Goal: Information Seeking & Learning: Learn about a topic

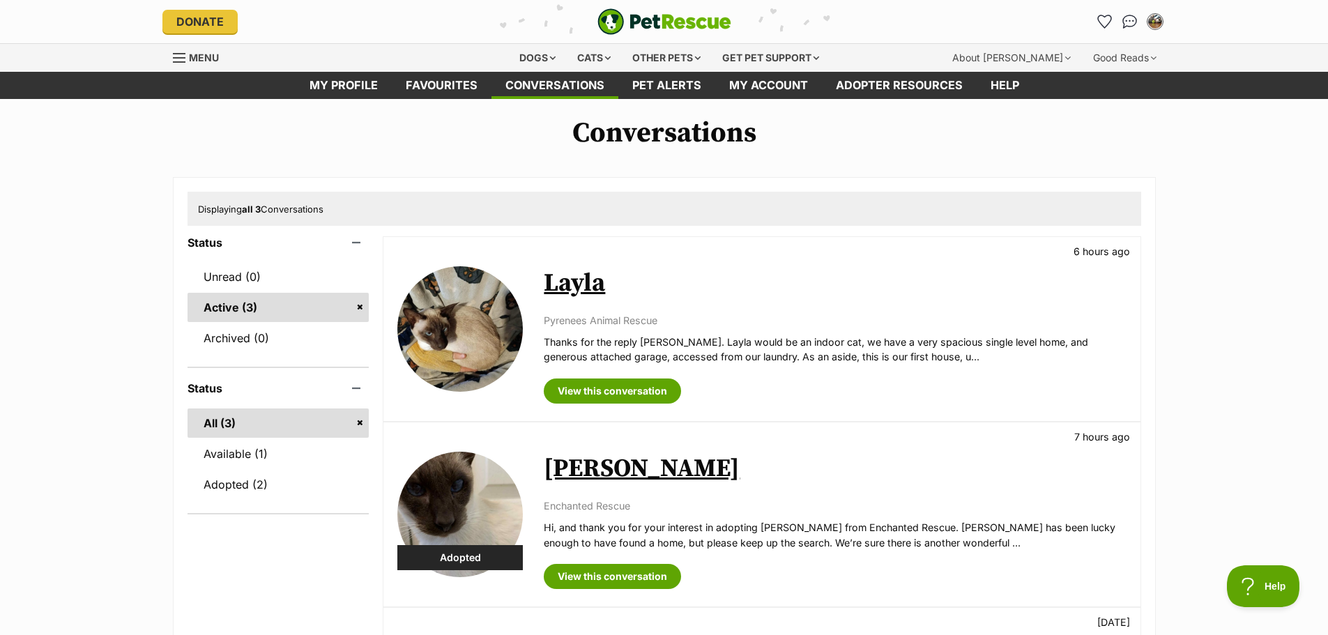
click at [475, 326] on img at bounding box center [460, 329] width 126 height 126
click at [215, 102] on main "Conversations Displaying all 3 Conversations Status Unread (0) Active (3) Archi…" at bounding box center [664, 494] width 1328 height 791
click at [459, 301] on img at bounding box center [460, 329] width 126 height 126
click at [124, 156] on div "Conversations Displaying all 3 Conversations Status Unread (0) Active (3) Archi…" at bounding box center [664, 489] width 1328 height 745
click at [572, 391] on link "View this conversation" at bounding box center [612, 391] width 137 height 25
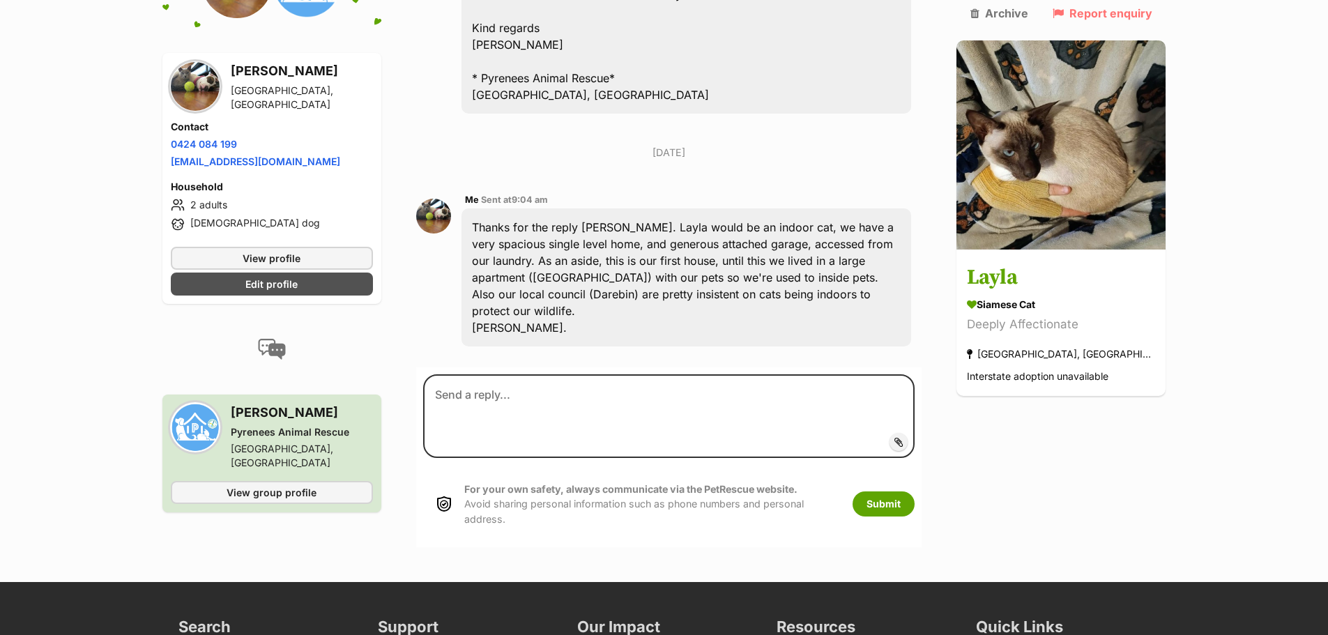
scroll to position [976, 0]
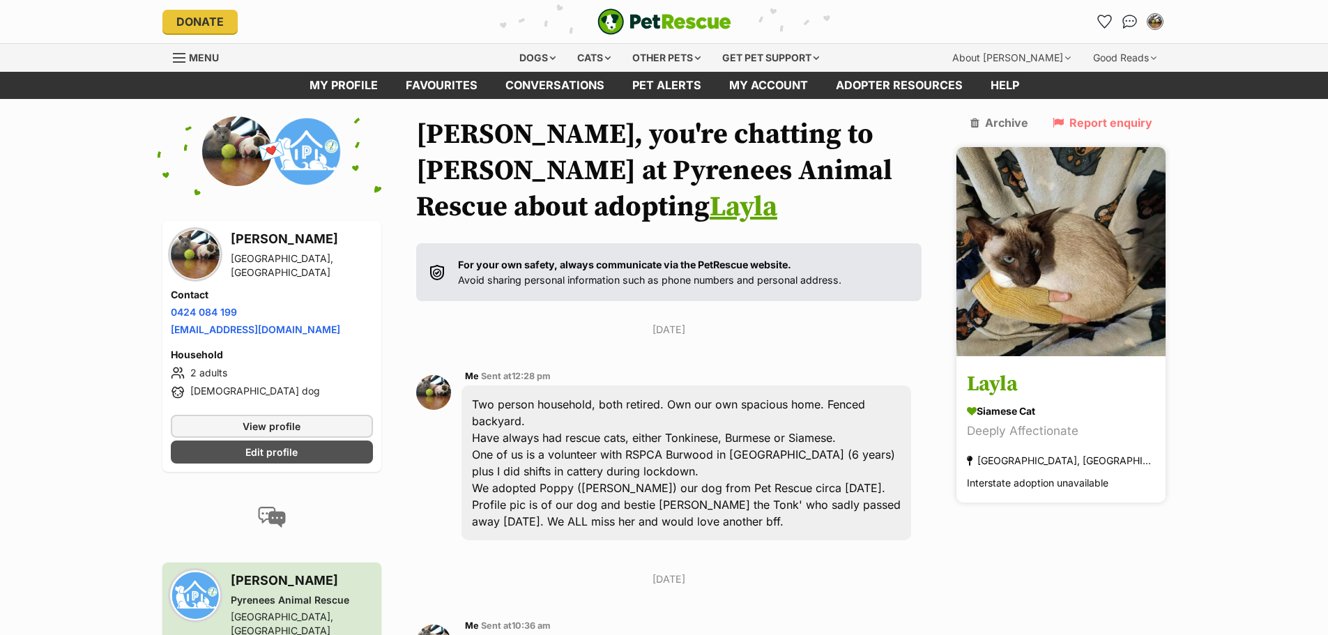
click at [1044, 235] on img at bounding box center [1061, 251] width 209 height 209
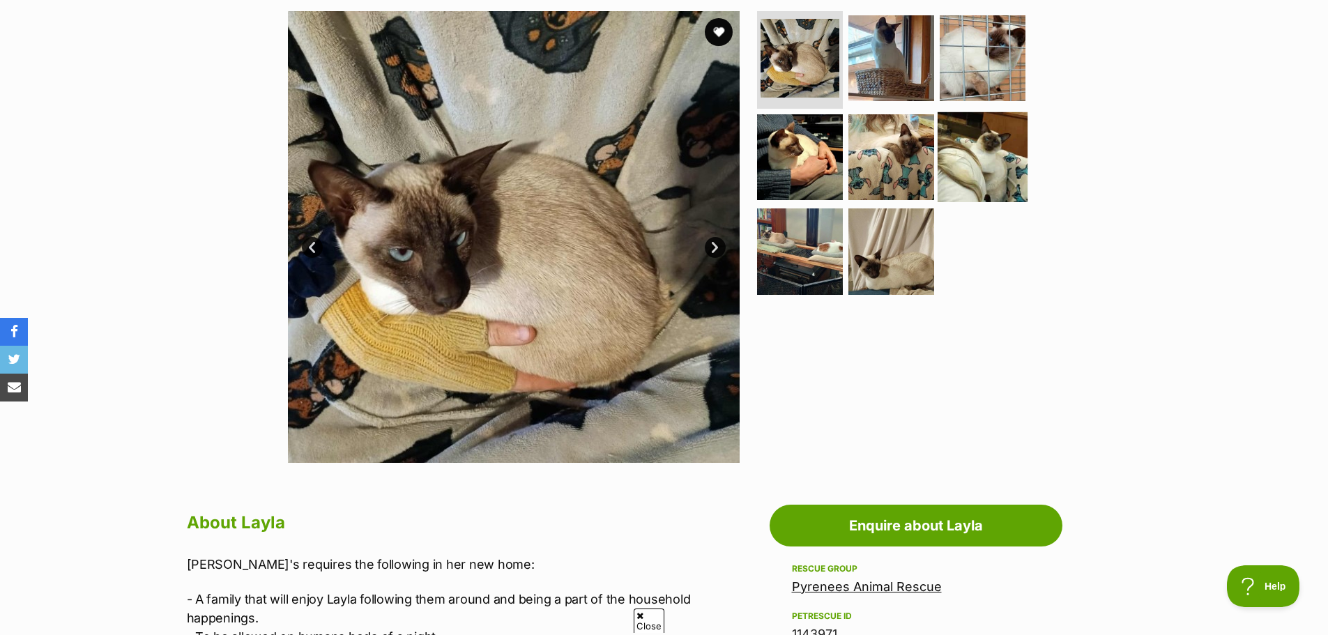
click at [1005, 134] on img at bounding box center [983, 157] width 90 height 90
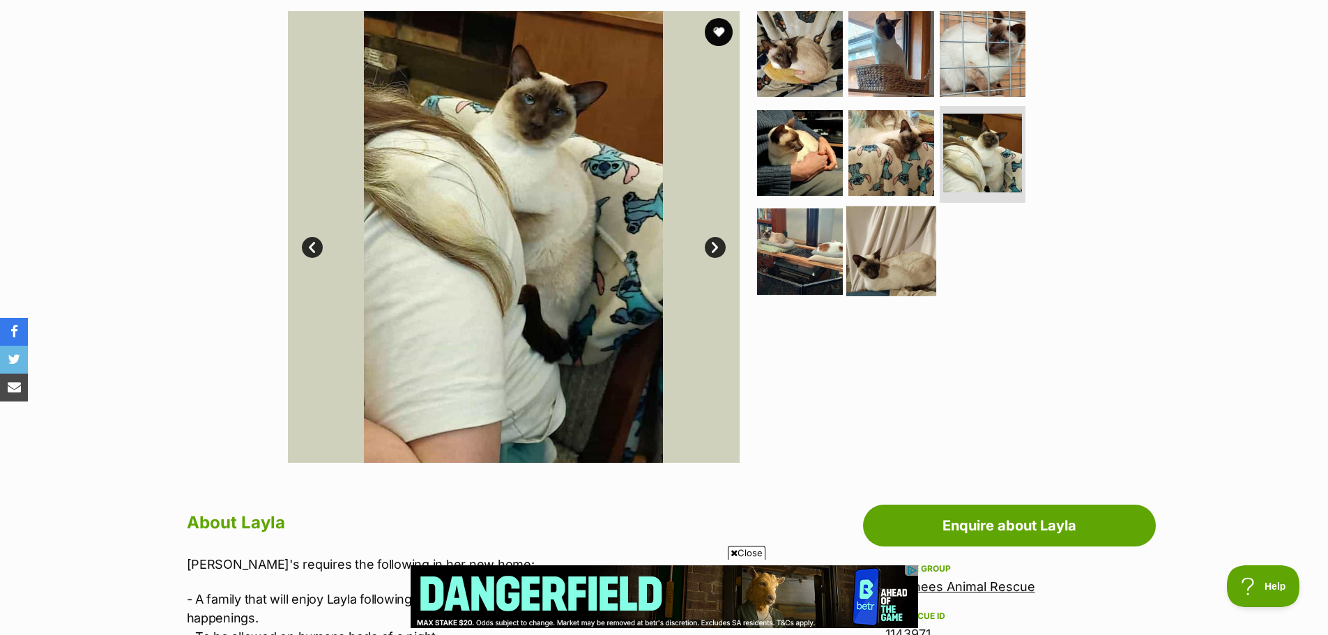
click at [898, 243] on img at bounding box center [891, 251] width 90 height 90
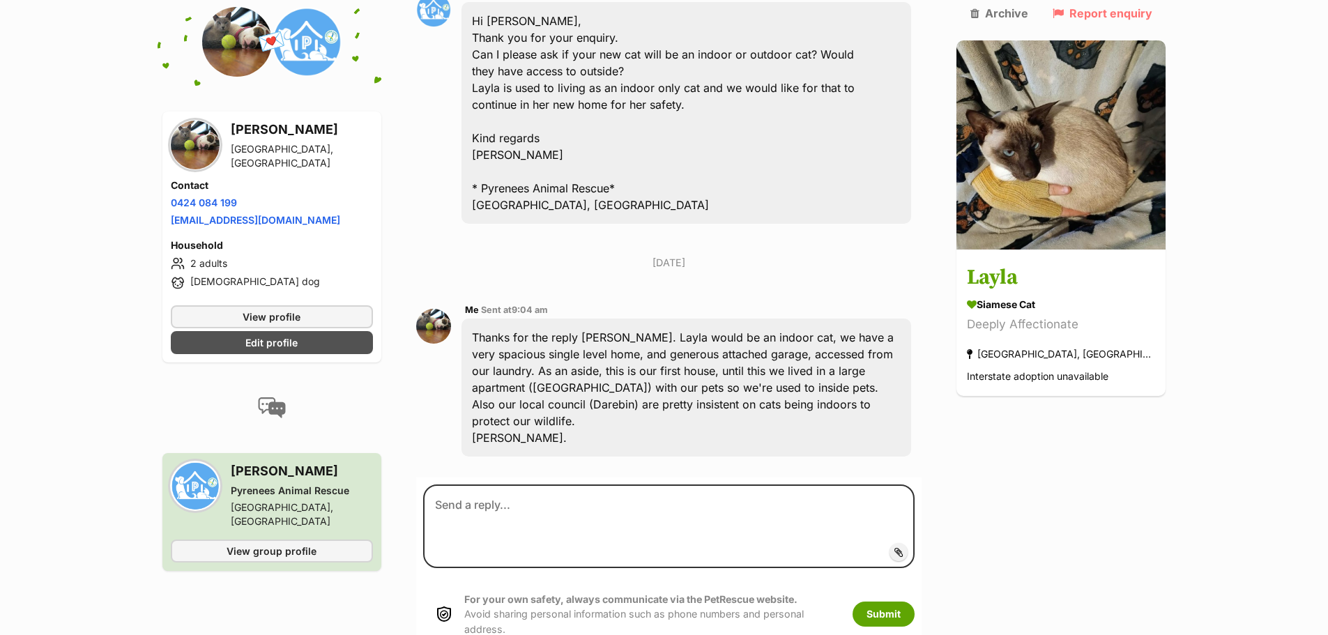
scroll to position [883, 0]
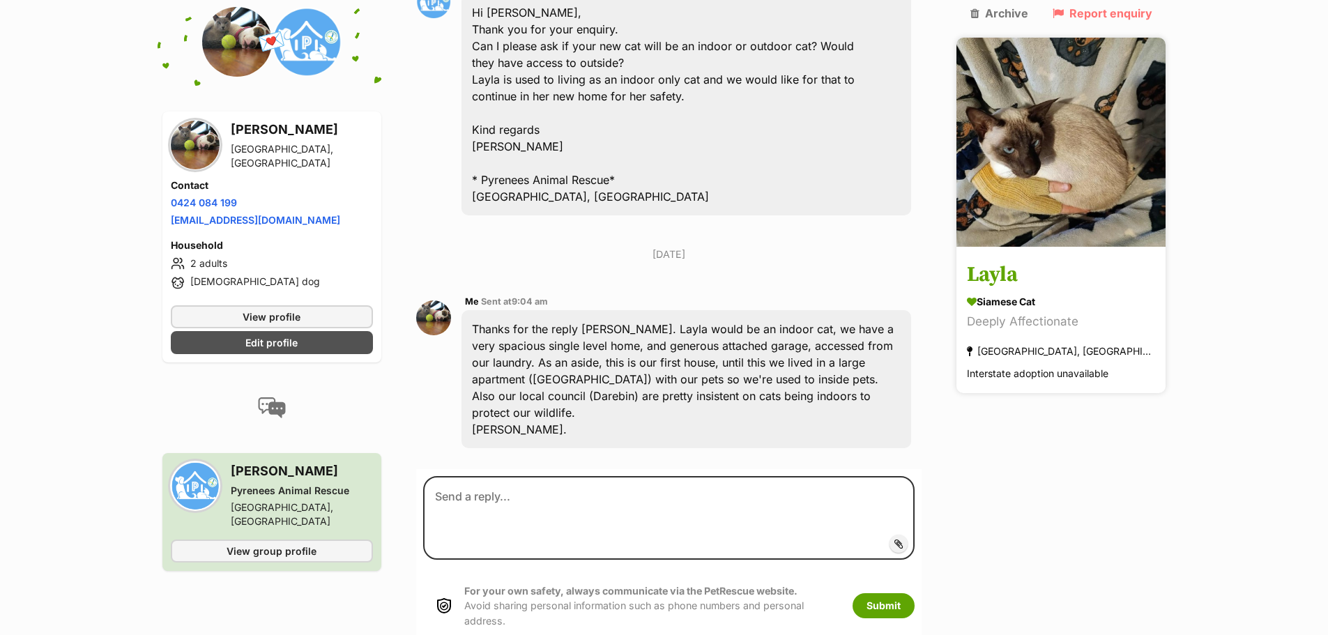
click at [1079, 365] on div "Interstate adoption unavailable" at bounding box center [1038, 374] width 142 height 19
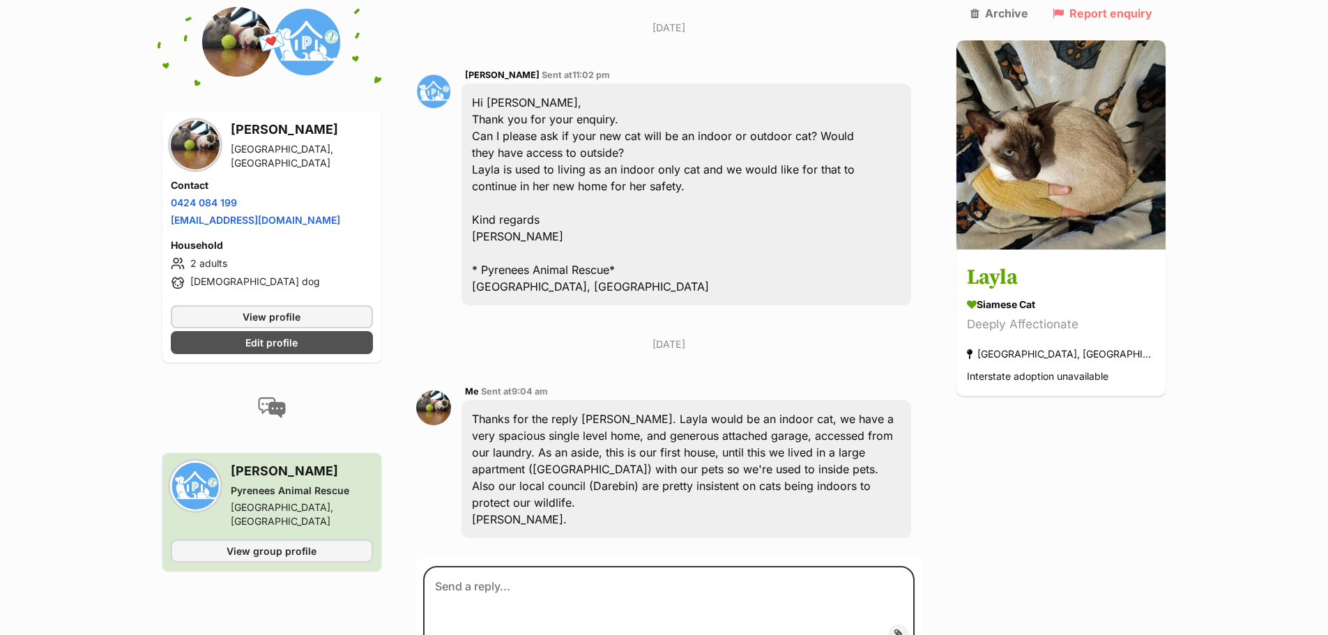
scroll to position [604, 0]
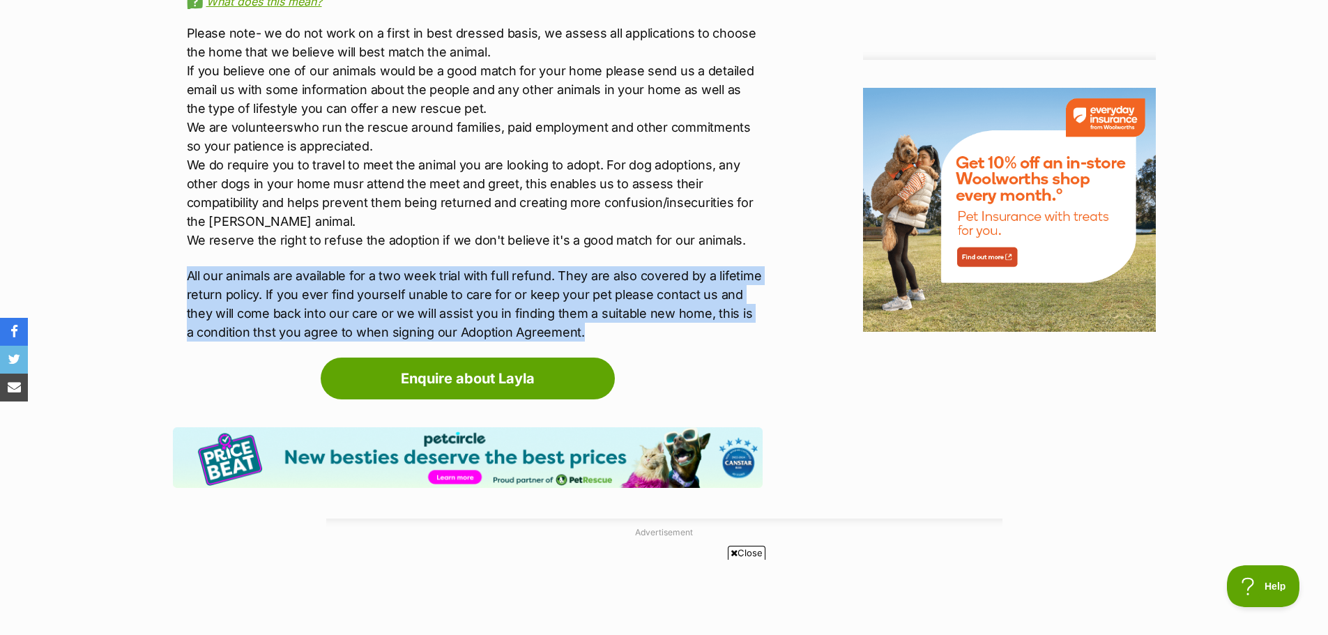
drag, startPoint x: 161, startPoint y: 242, endPoint x: 759, endPoint y: 312, distance: 602.3
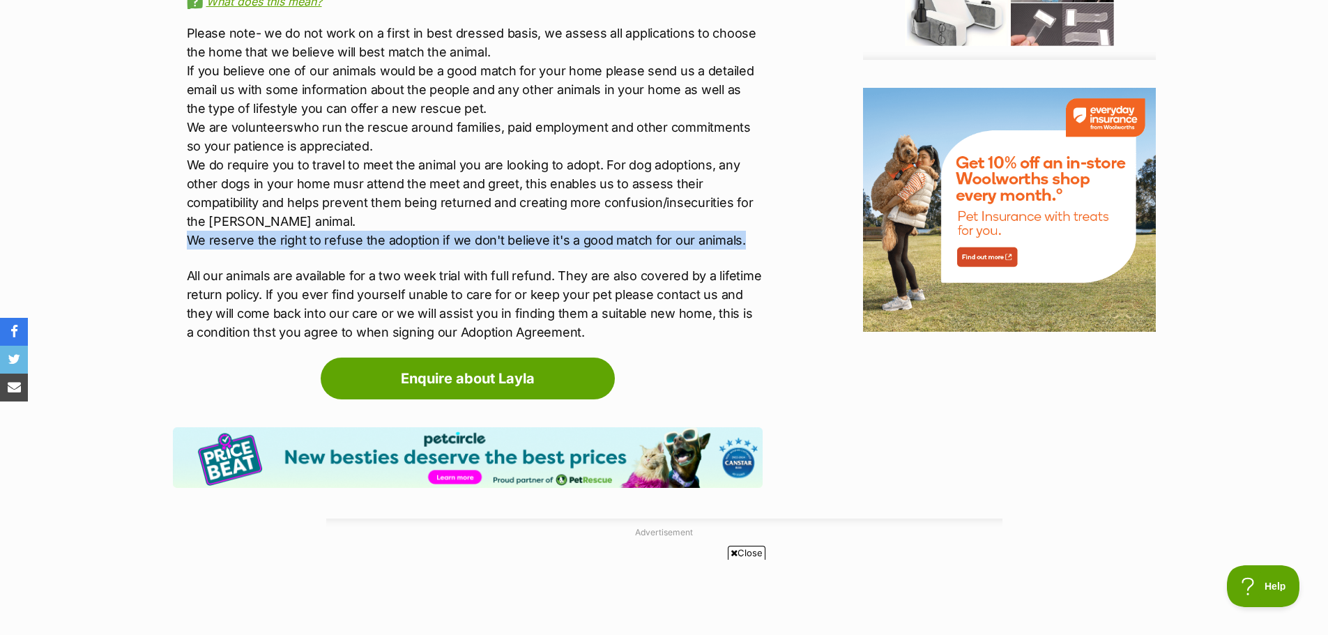
drag, startPoint x: 178, startPoint y: 213, endPoint x: 755, endPoint y: 225, distance: 577.4
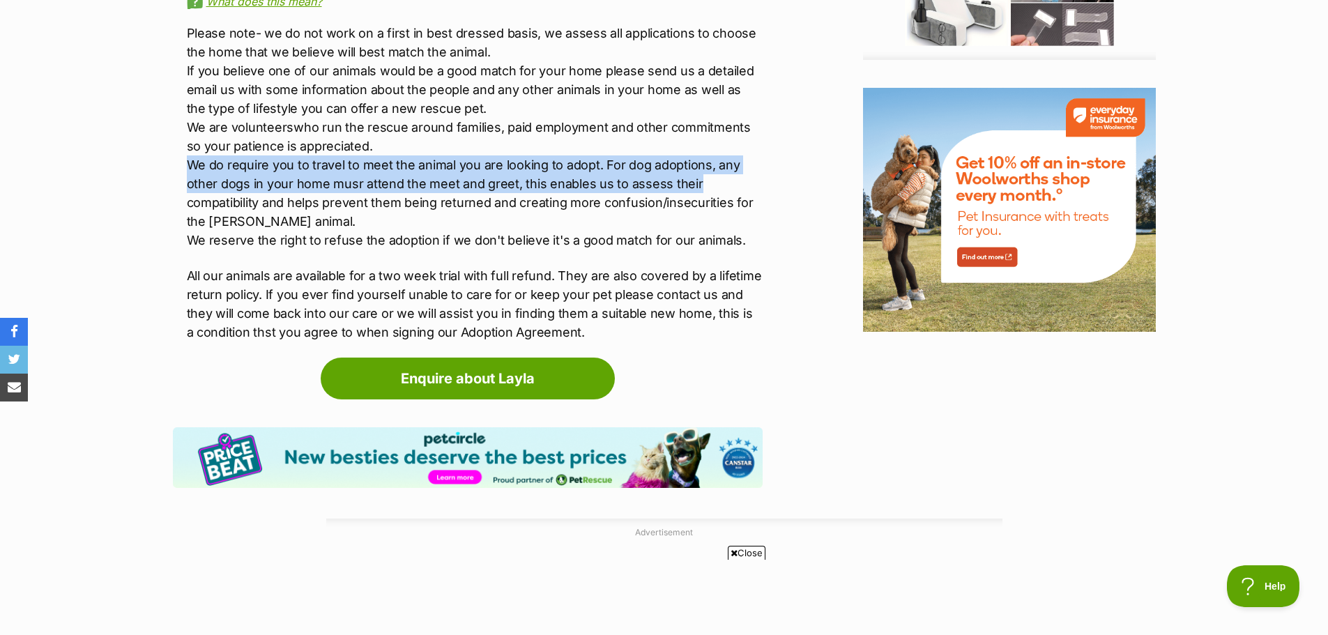
drag, startPoint x: 187, startPoint y: 145, endPoint x: 731, endPoint y: 159, distance: 544.0
click at [731, 159] on p "Please note- we do not work on a first in best dressed basis, we assess all app…" at bounding box center [475, 137] width 576 height 226
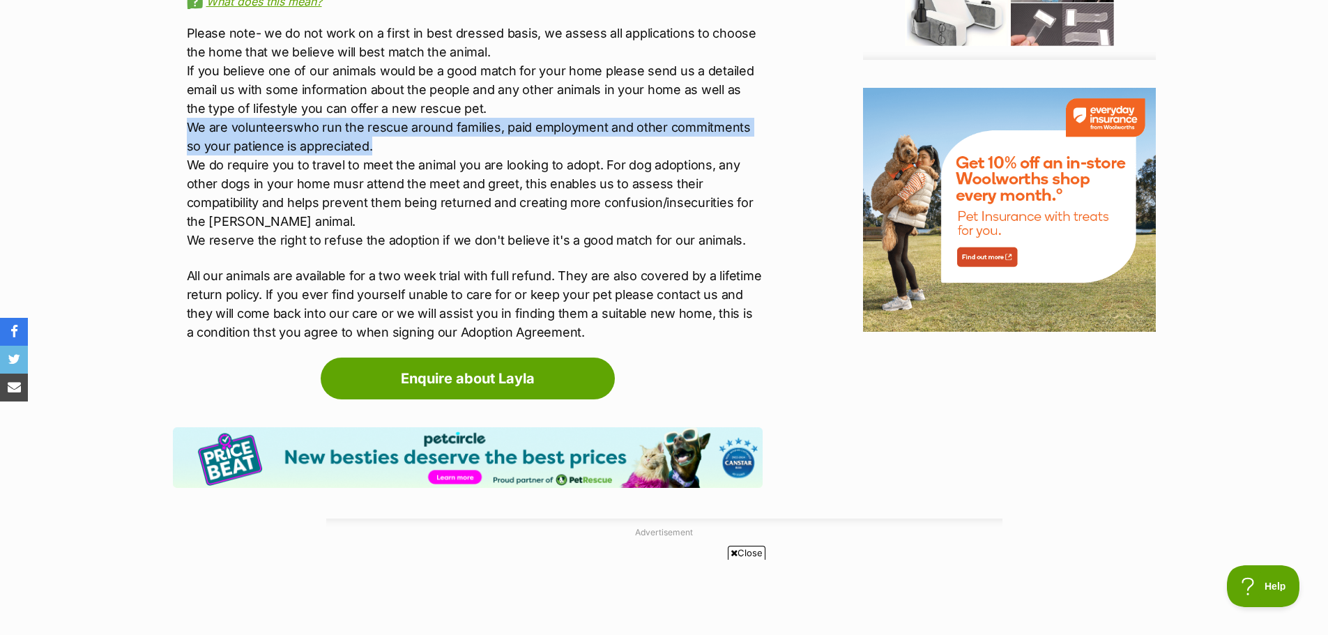
drag, startPoint x: 183, startPoint y: 105, endPoint x: 402, endPoint y: 121, distance: 219.5
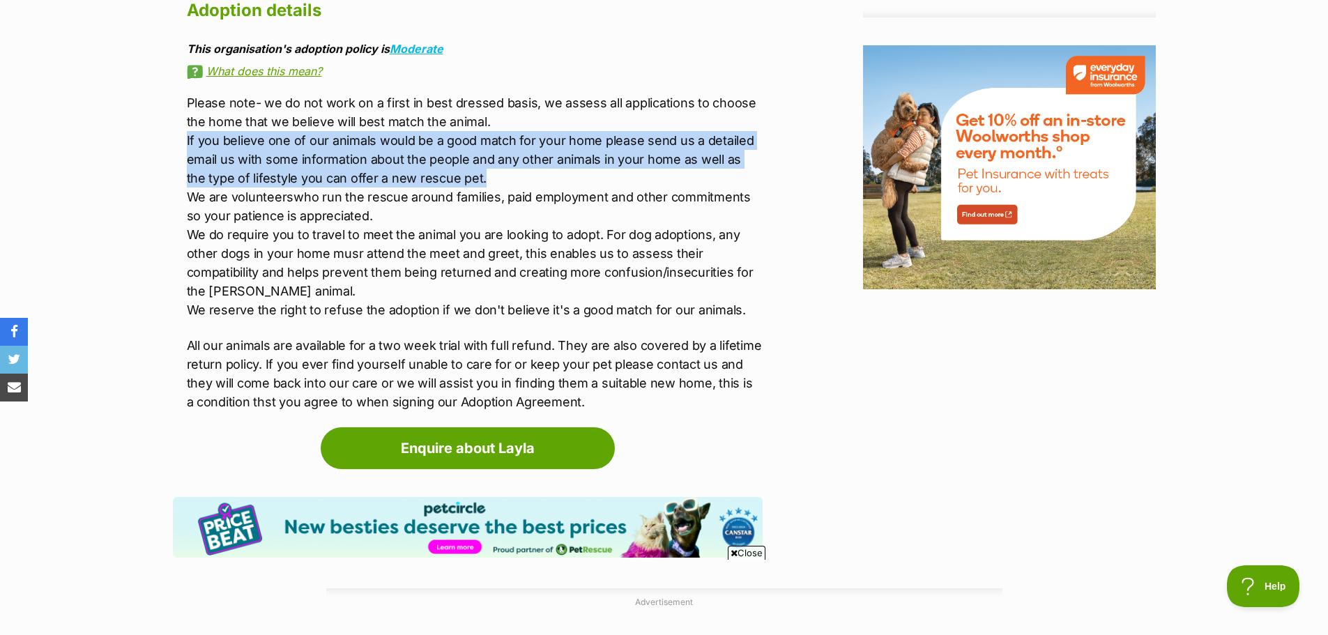
drag, startPoint x: 181, startPoint y: 115, endPoint x: 476, endPoint y: 153, distance: 298.0
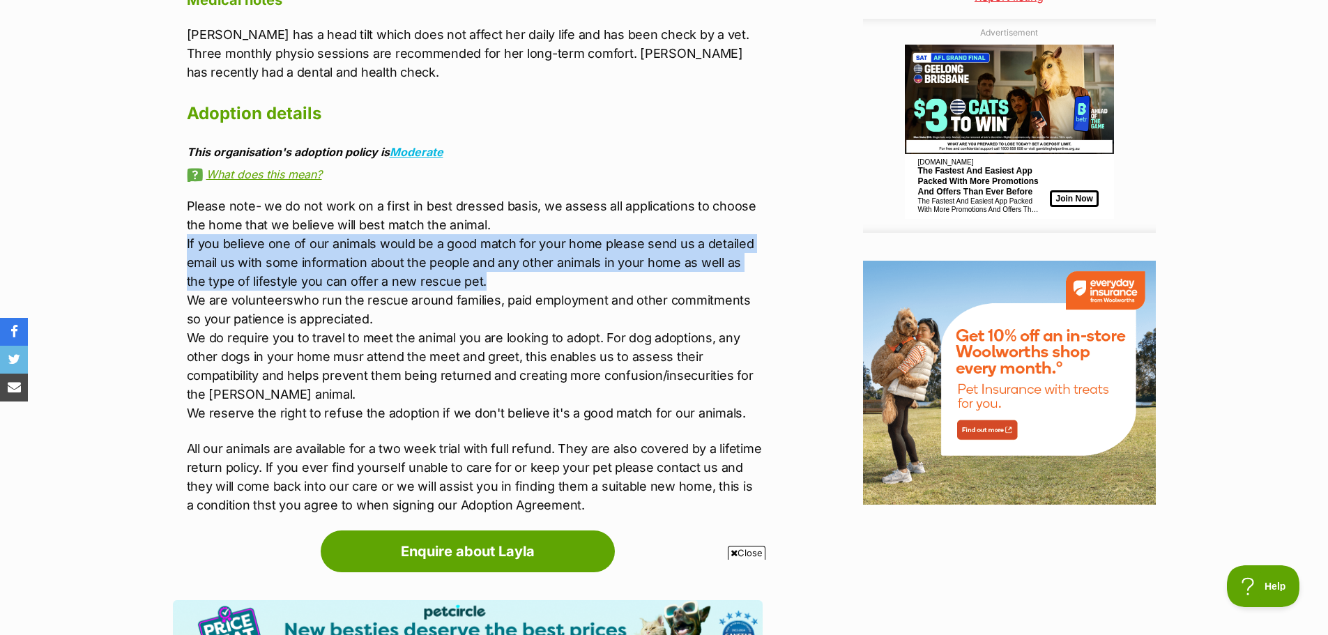
scroll to position [1464, 0]
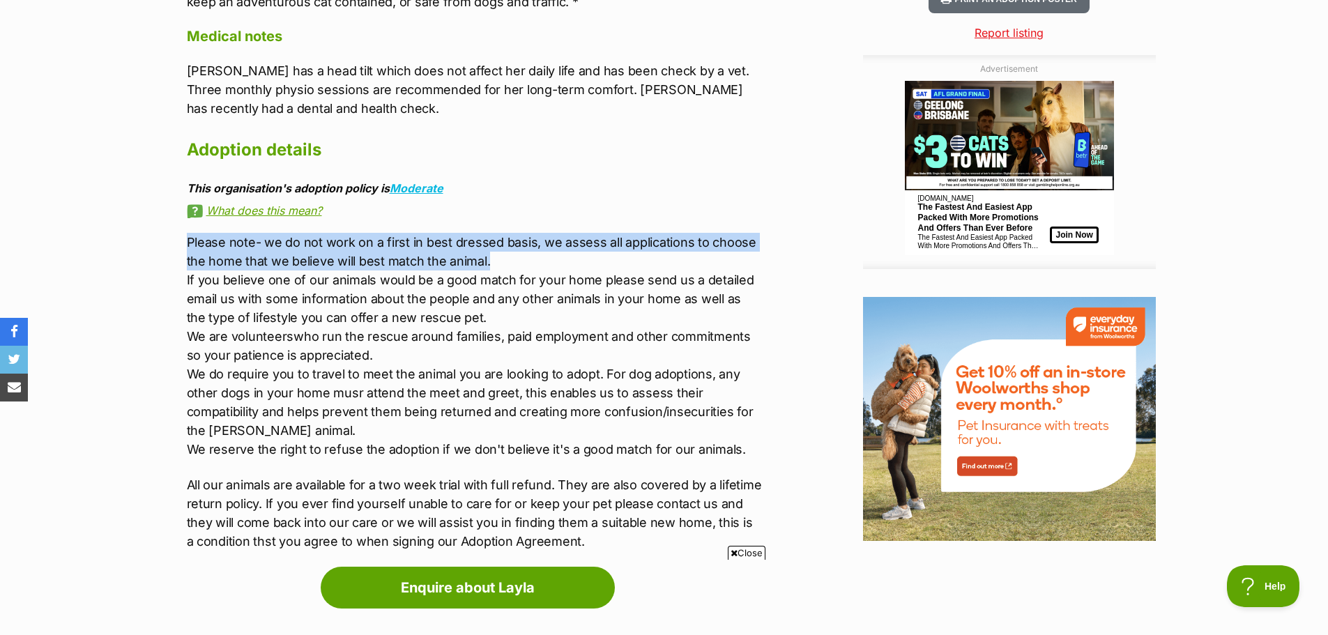
drag, startPoint x: 175, startPoint y: 218, endPoint x: 495, endPoint y: 248, distance: 321.4
click at [250, 204] on link "What does this mean?" at bounding box center [475, 210] width 576 height 13
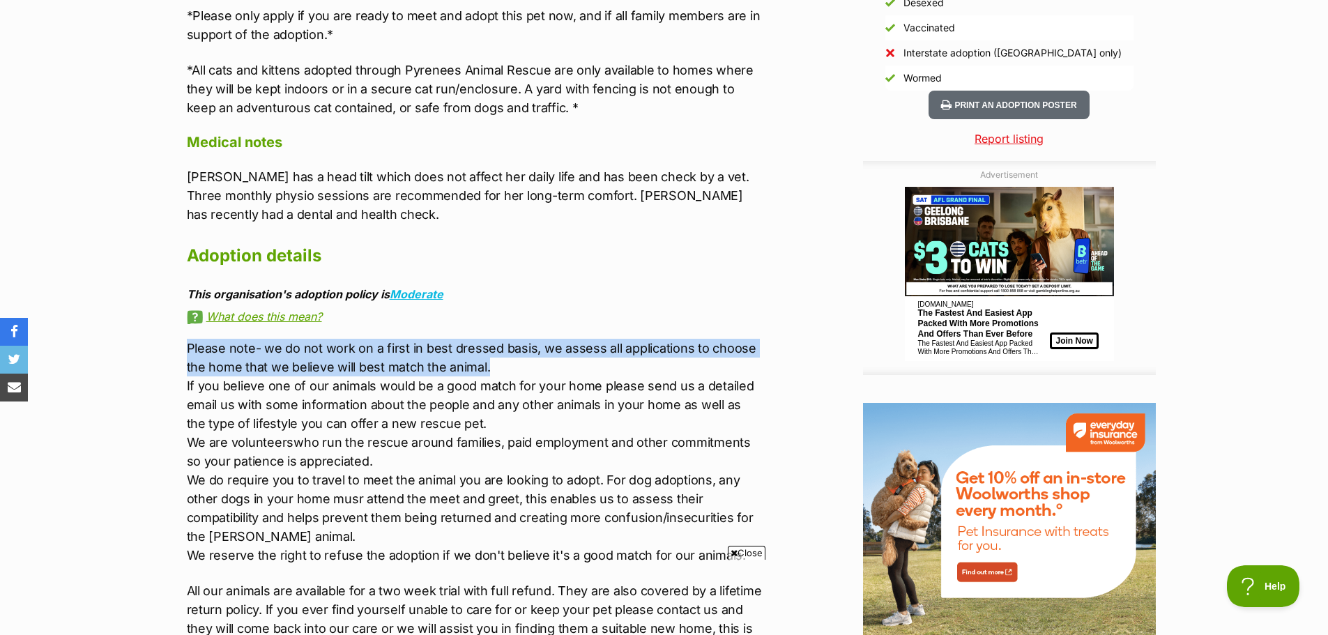
scroll to position [1325, 0]
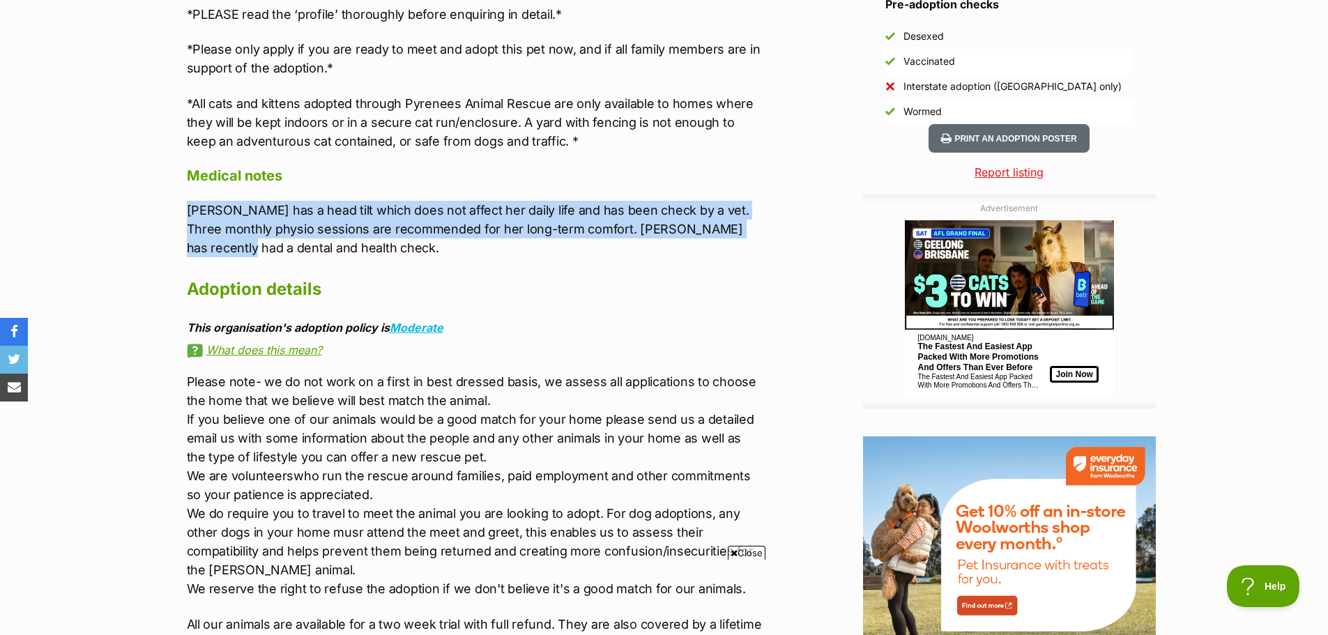
drag, startPoint x: 188, startPoint y: 189, endPoint x: 743, endPoint y: 216, distance: 555.0
click at [743, 216] on div "About Layla Layla's requires the following in her new home: - A family that wil…" at bounding box center [468, 76] width 590 height 1229
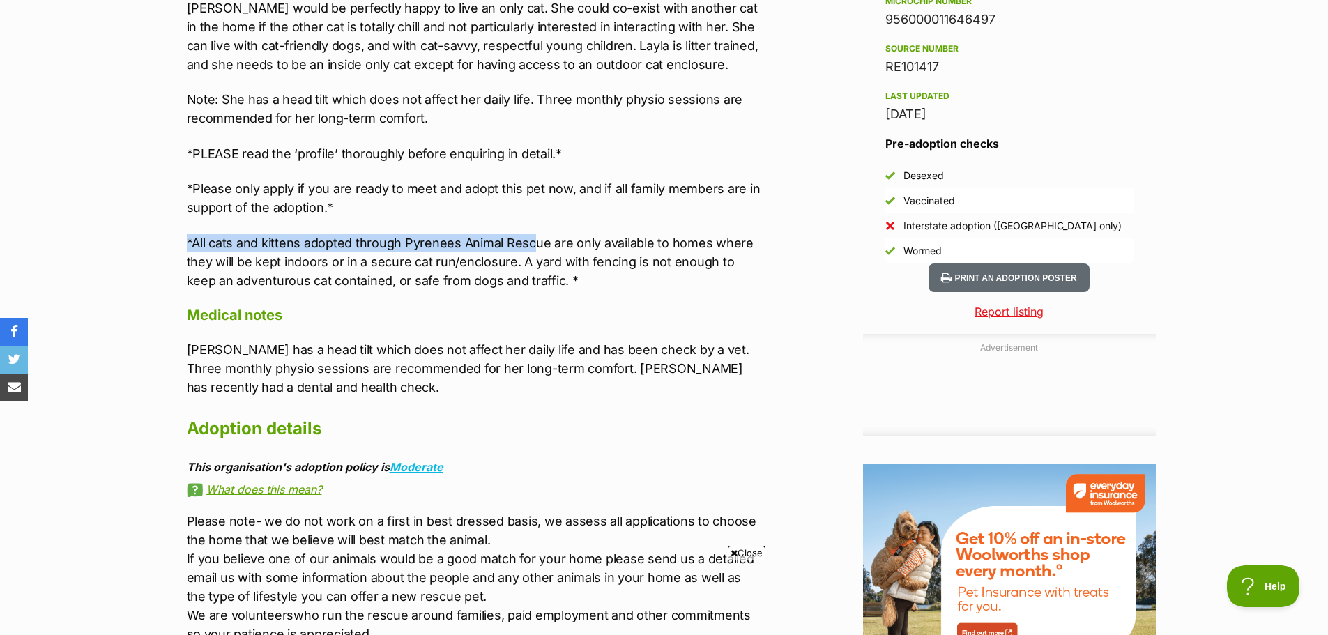
scroll to position [0, 0]
drag, startPoint x: 241, startPoint y: 218, endPoint x: 535, endPoint y: 224, distance: 293.6
click at [533, 224] on div "Donate to Layla Donate to Layla at Pyrenees Animal Rescue via Shout Advertiseme…" at bounding box center [664, 402] width 1025 height 1636
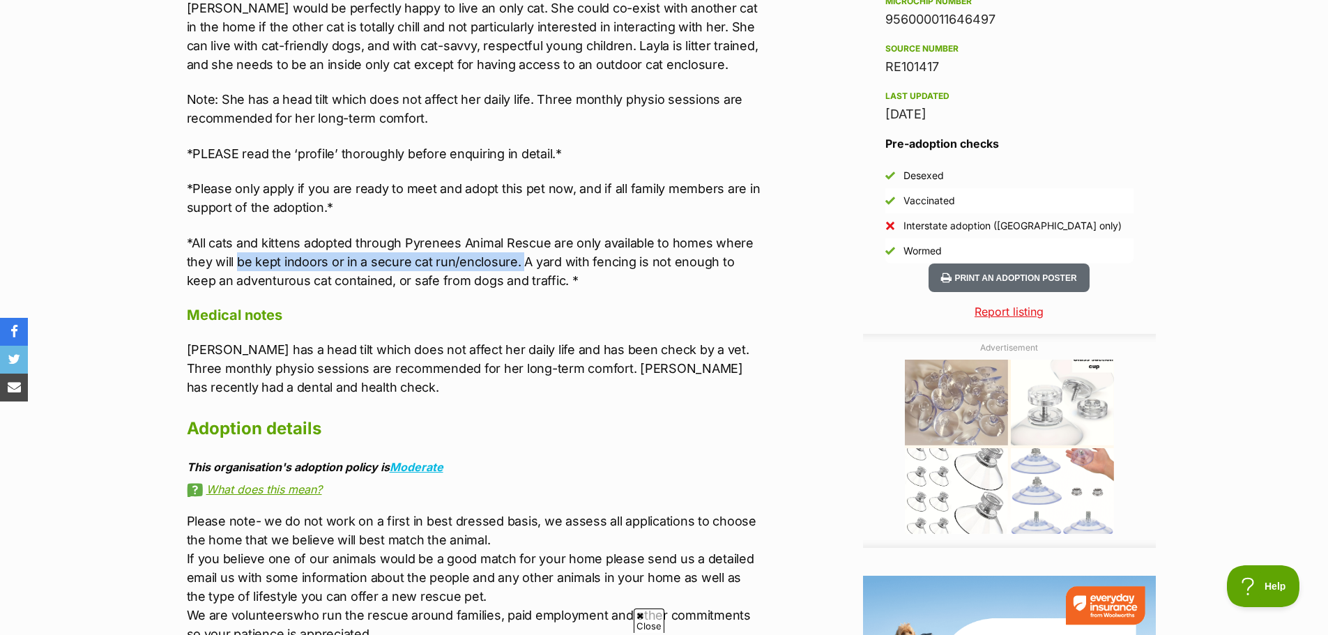
drag, startPoint x: 236, startPoint y: 241, endPoint x: 519, endPoint y: 249, distance: 283.2
click at [519, 249] on p "*All cats and kittens adopted through Pyrenees Animal Rescue are only available…" at bounding box center [475, 262] width 576 height 56
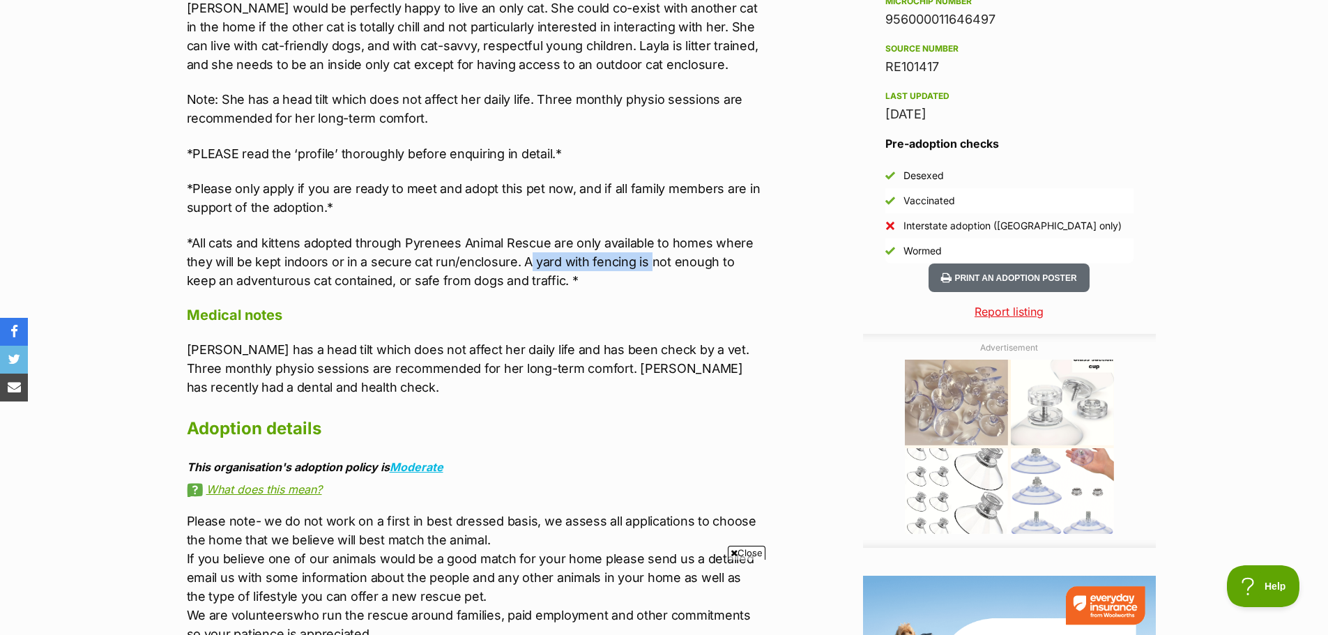
drag, startPoint x: 527, startPoint y: 245, endPoint x: 646, endPoint y: 248, distance: 118.6
click at [646, 248] on p "*All cats and kittens adopted through Pyrenees Animal Rescue are only available…" at bounding box center [475, 262] width 576 height 56
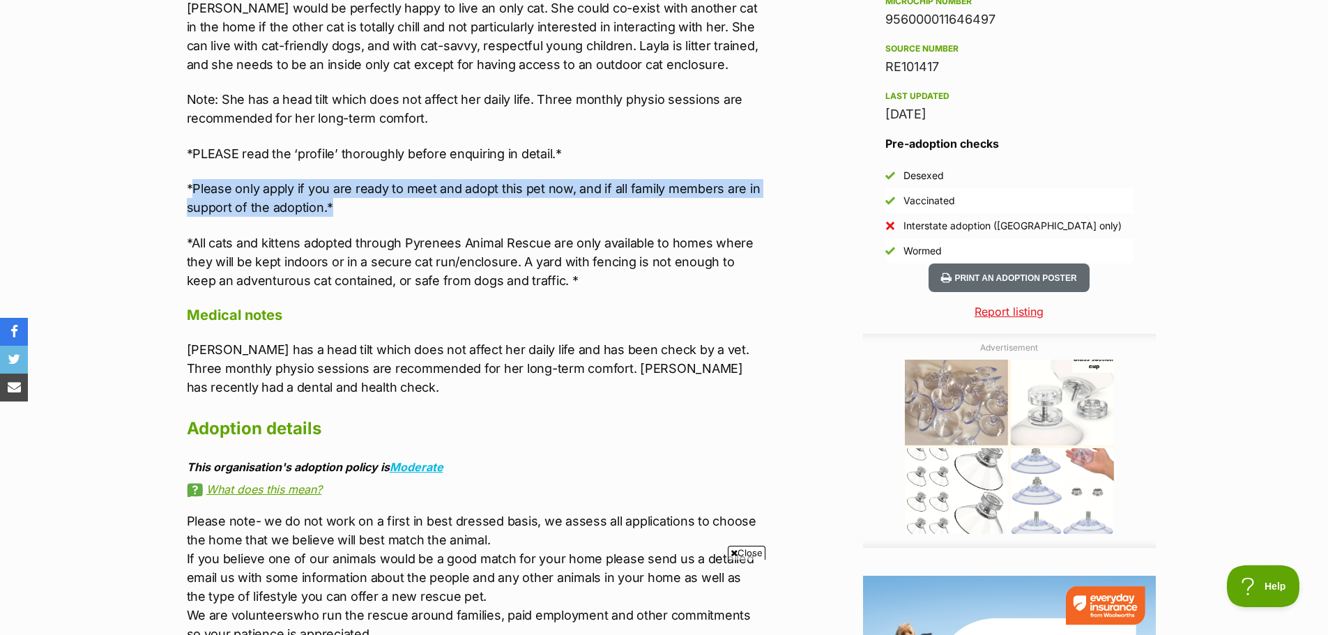
drag, startPoint x: 192, startPoint y: 160, endPoint x: 561, endPoint y: 185, distance: 370.4
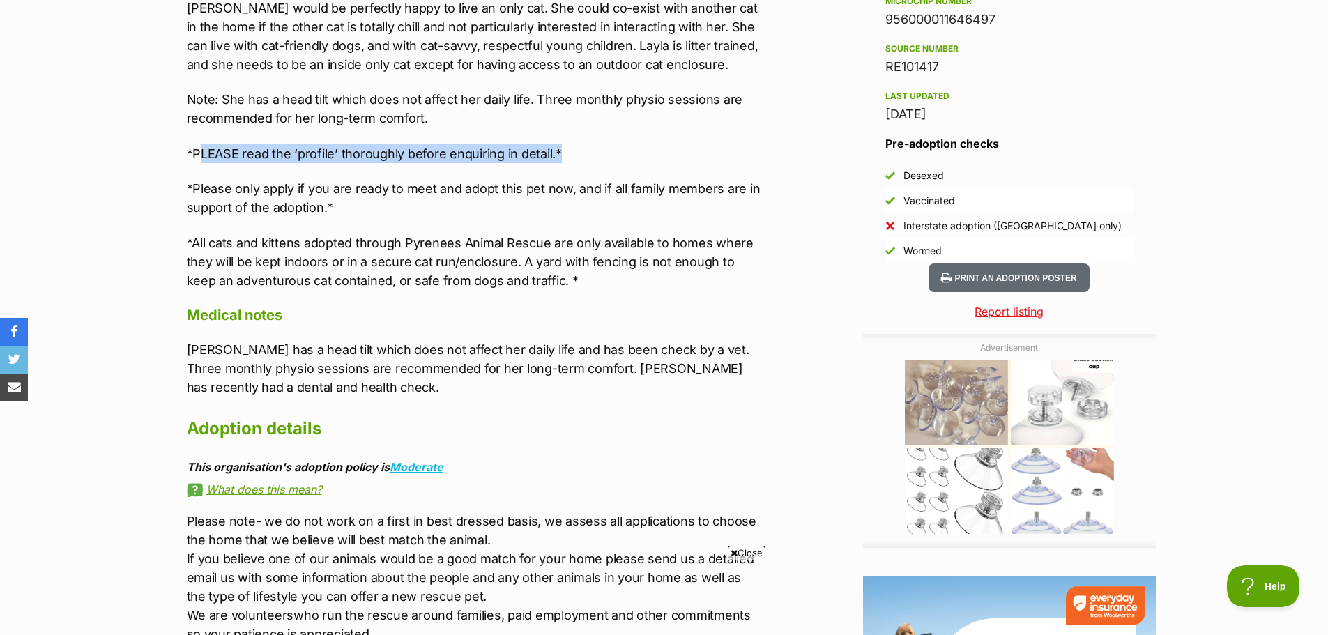
drag, startPoint x: 204, startPoint y: 134, endPoint x: 606, endPoint y: 139, distance: 402.3
click at [606, 144] on p "*PLEASE read the ‘profile’ thoroughly before enquiring in detail.*" at bounding box center [475, 153] width 576 height 19
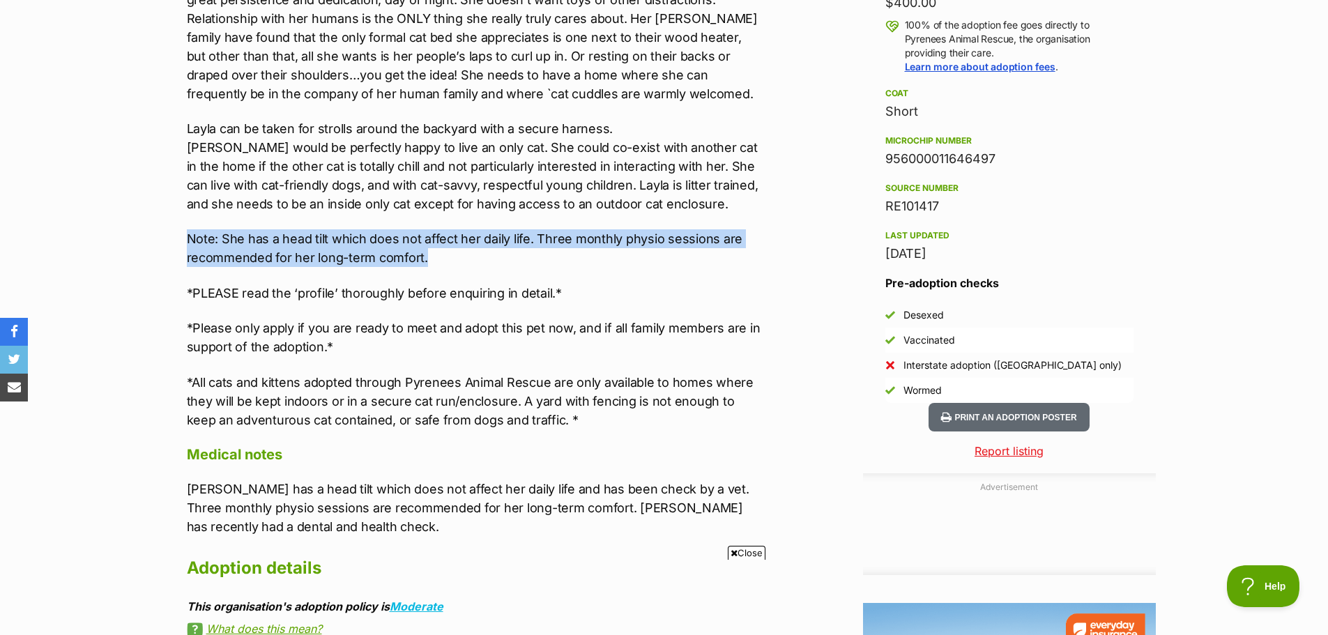
drag, startPoint x: 180, startPoint y: 214, endPoint x: 479, endPoint y: 235, distance: 299.8
click at [479, 235] on div "About Layla Layla's requires the following in her new home: - A family that wil…" at bounding box center [468, 355] width 590 height 1229
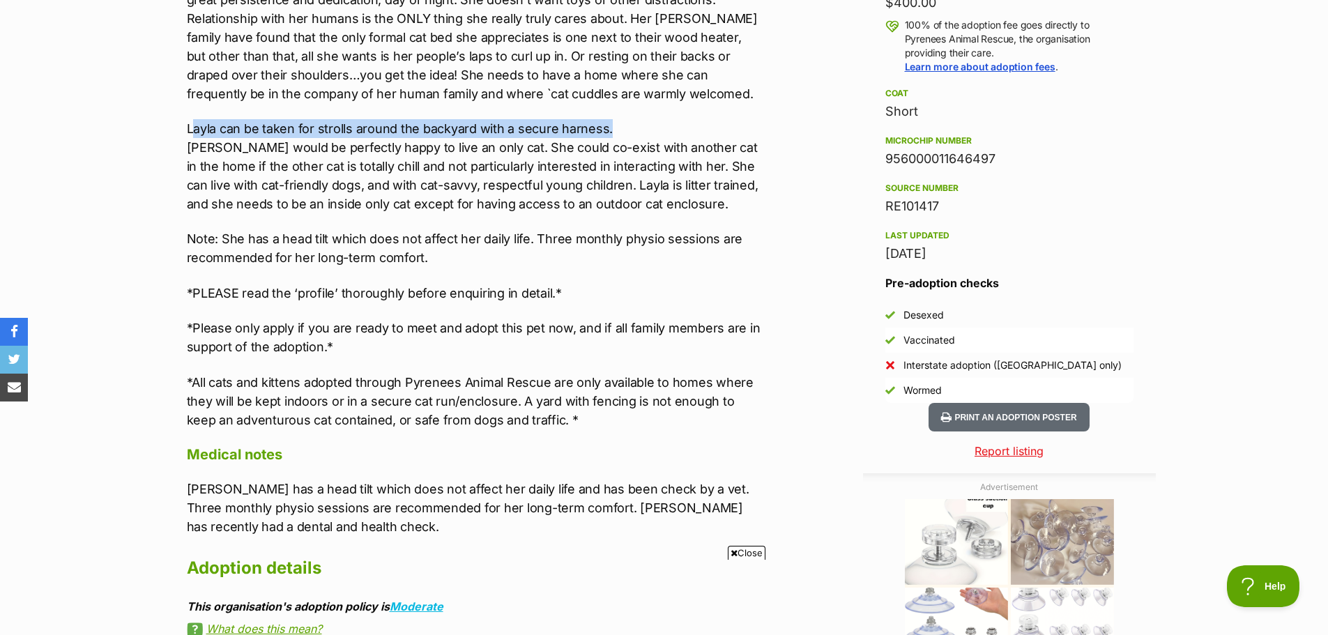
drag, startPoint x: 225, startPoint y: 102, endPoint x: 574, endPoint y: 103, distance: 349.3
click at [621, 119] on p "Layla can be taken for strolls around the backyard with a secure harness. Layla…" at bounding box center [475, 166] width 576 height 94
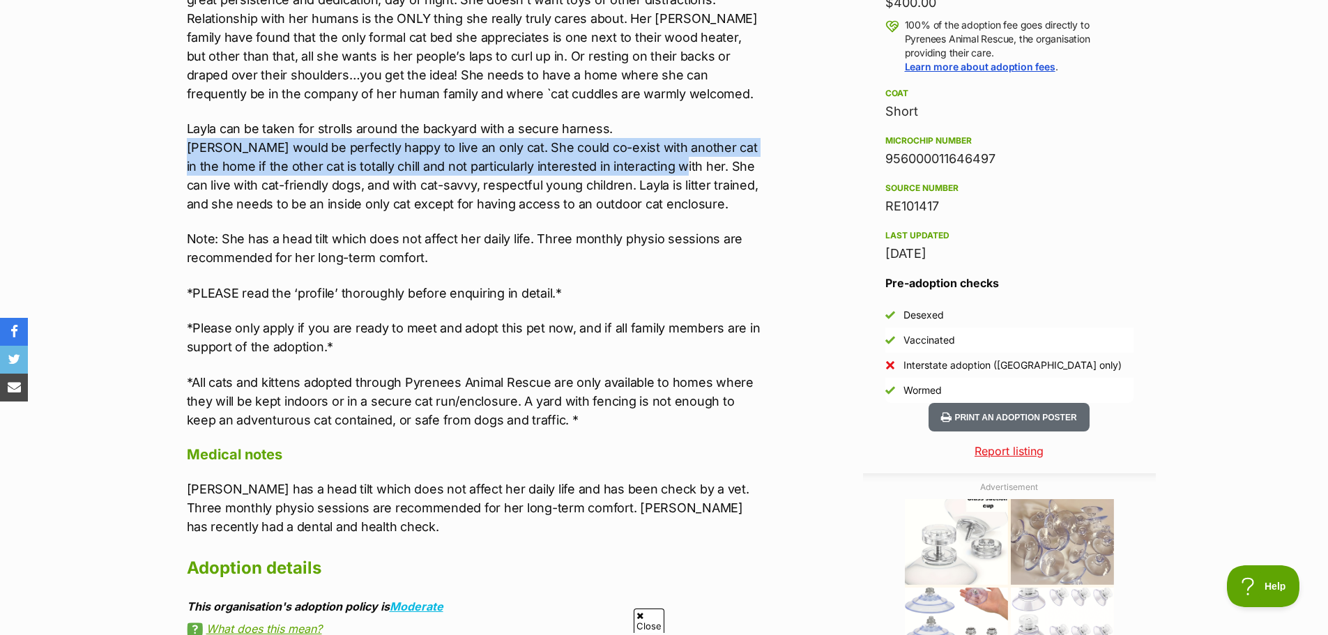
drag, startPoint x: 171, startPoint y: 126, endPoint x: 588, endPoint y: 116, distance: 417.0
click at [654, 141] on div "Donate to Layla Donate to Layla at Pyrenees Animal Rescue via Shout Advertiseme…" at bounding box center [664, 542] width 1025 height 1636
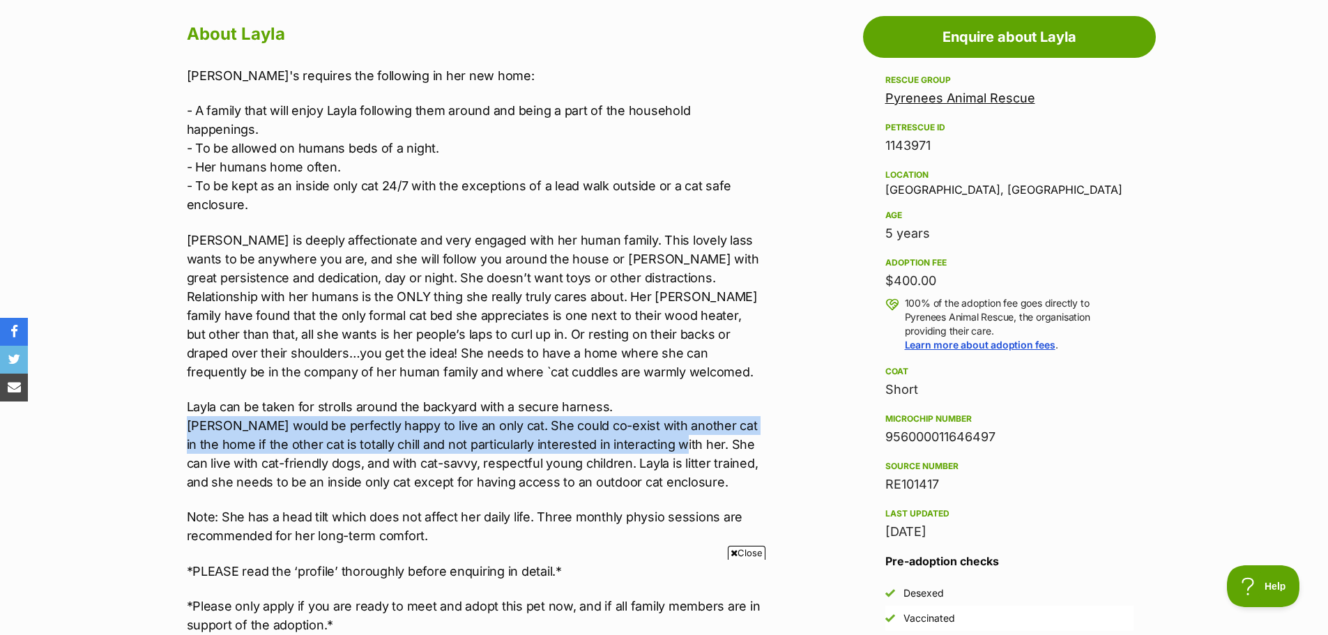
scroll to position [767, 0]
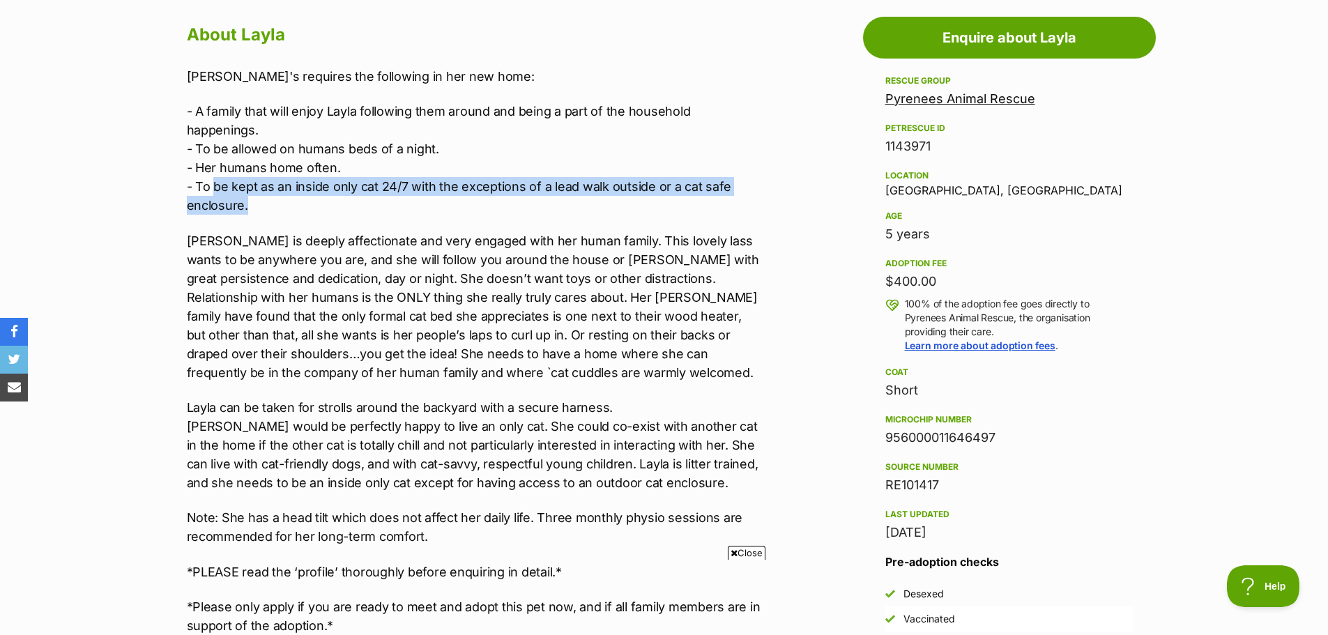
drag, startPoint x: 259, startPoint y: 183, endPoint x: 213, endPoint y: 167, distance: 49.4
click at [213, 167] on p "- A family that will enjoy Layla following them around and being a part of the …" at bounding box center [475, 158] width 576 height 113
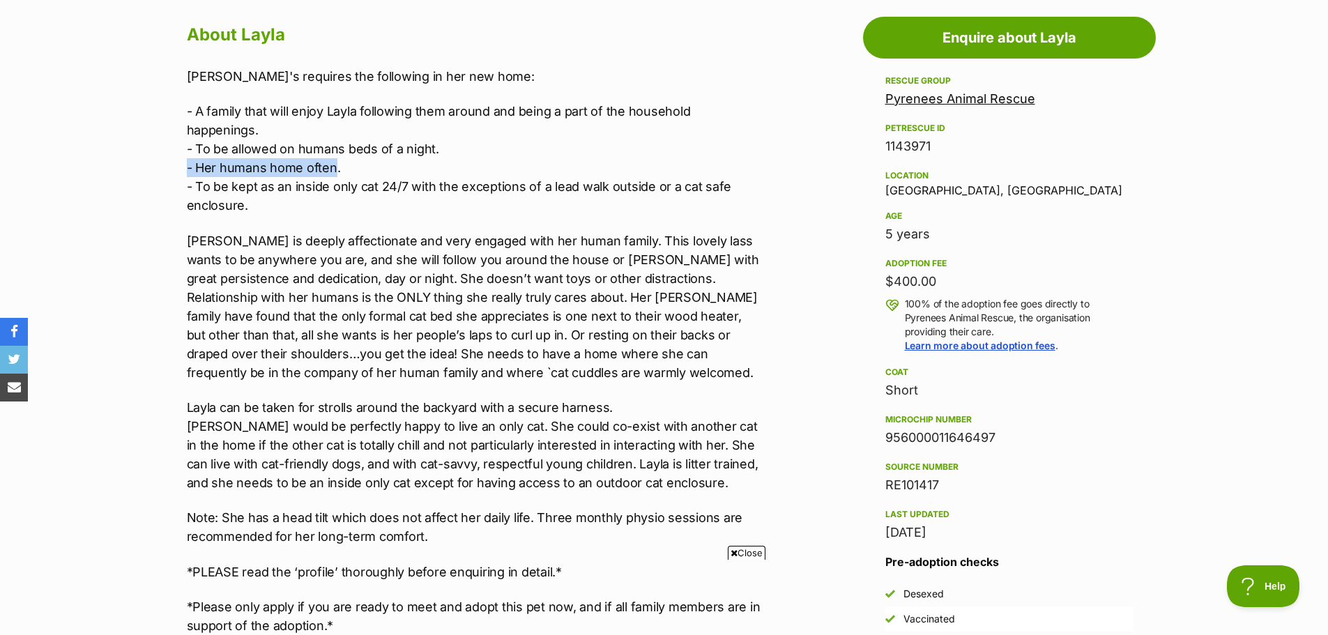
drag, startPoint x: 283, startPoint y: 145, endPoint x: 185, endPoint y: 145, distance: 98.3
click at [185, 145] on div "About Layla Layla's requires the following in her new home: - A family that wil…" at bounding box center [468, 634] width 590 height 1229
drag, startPoint x: 431, startPoint y: 130, endPoint x: 175, endPoint y: 132, distance: 255.9
click at [175, 132] on div "About Layla Layla's requires the following in her new home: - A family that wil…" at bounding box center [468, 634] width 590 height 1229
drag, startPoint x: 287, startPoint y: 111, endPoint x: 155, endPoint y: 111, distance: 132.5
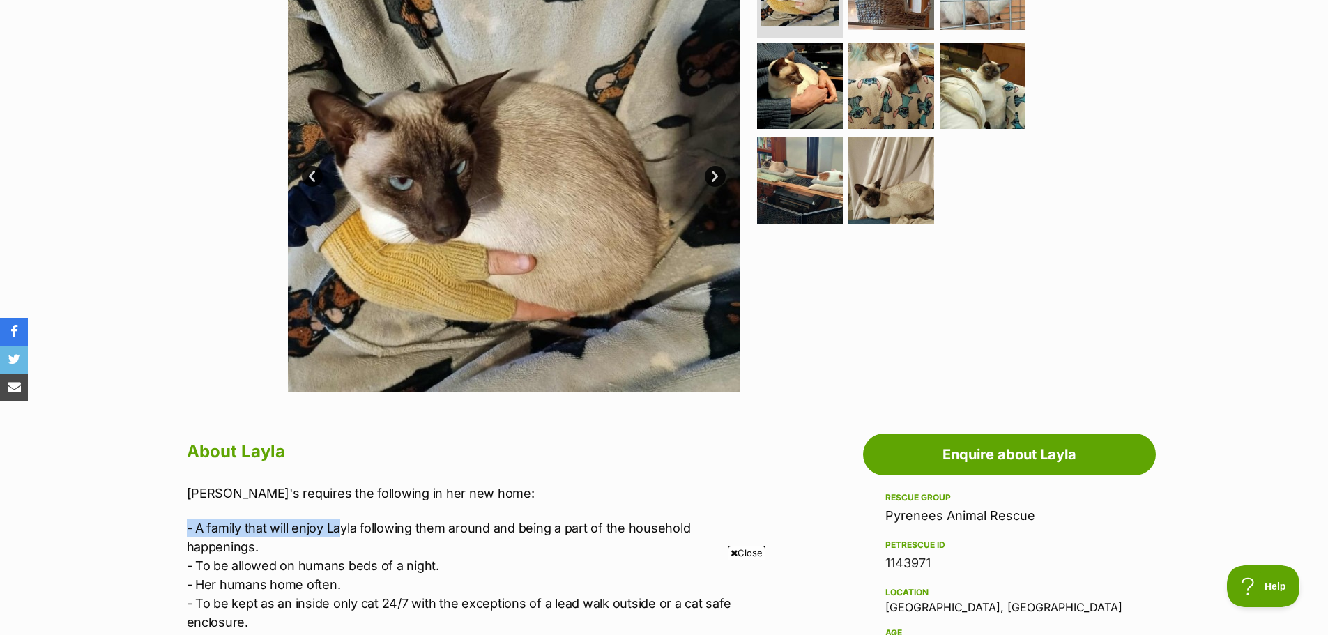
scroll to position [349, 0]
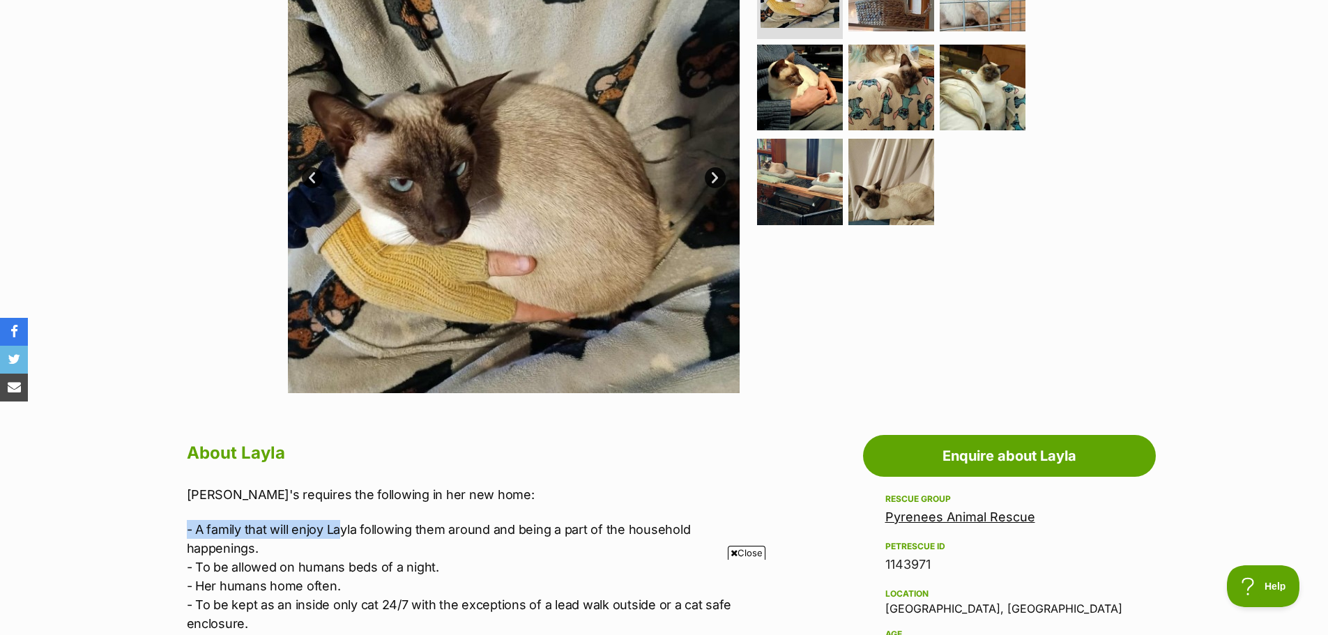
click at [471, 133] on img at bounding box center [514, 167] width 452 height 452
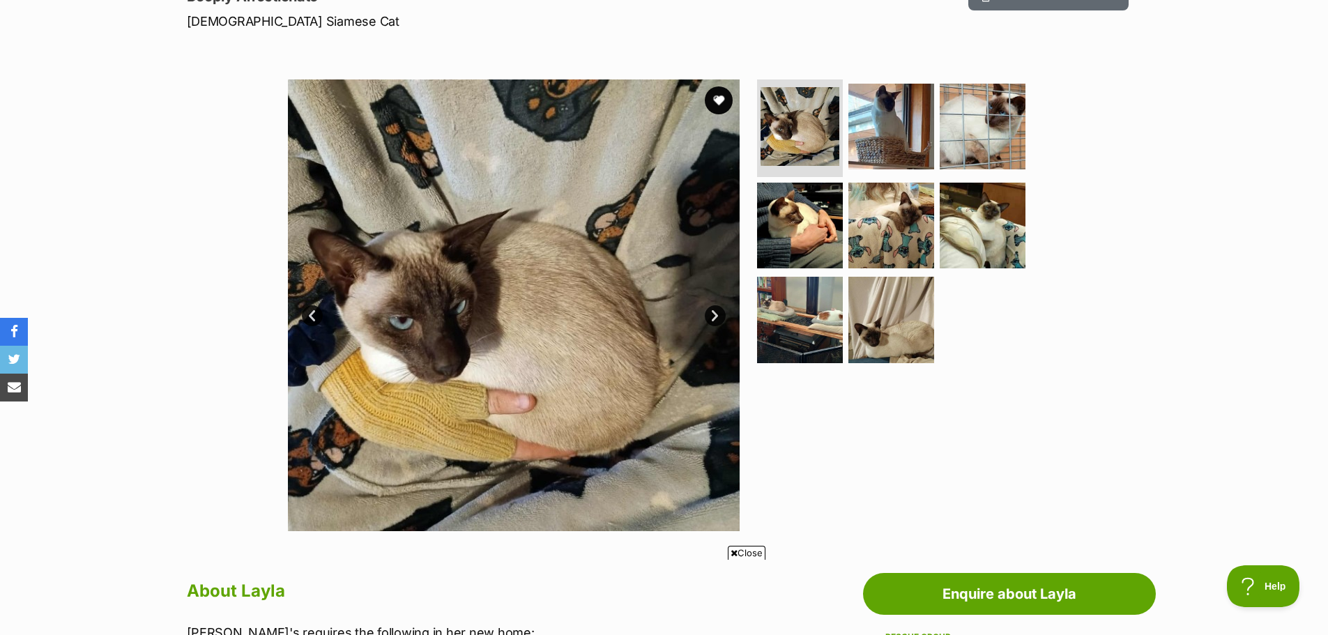
scroll to position [209, 0]
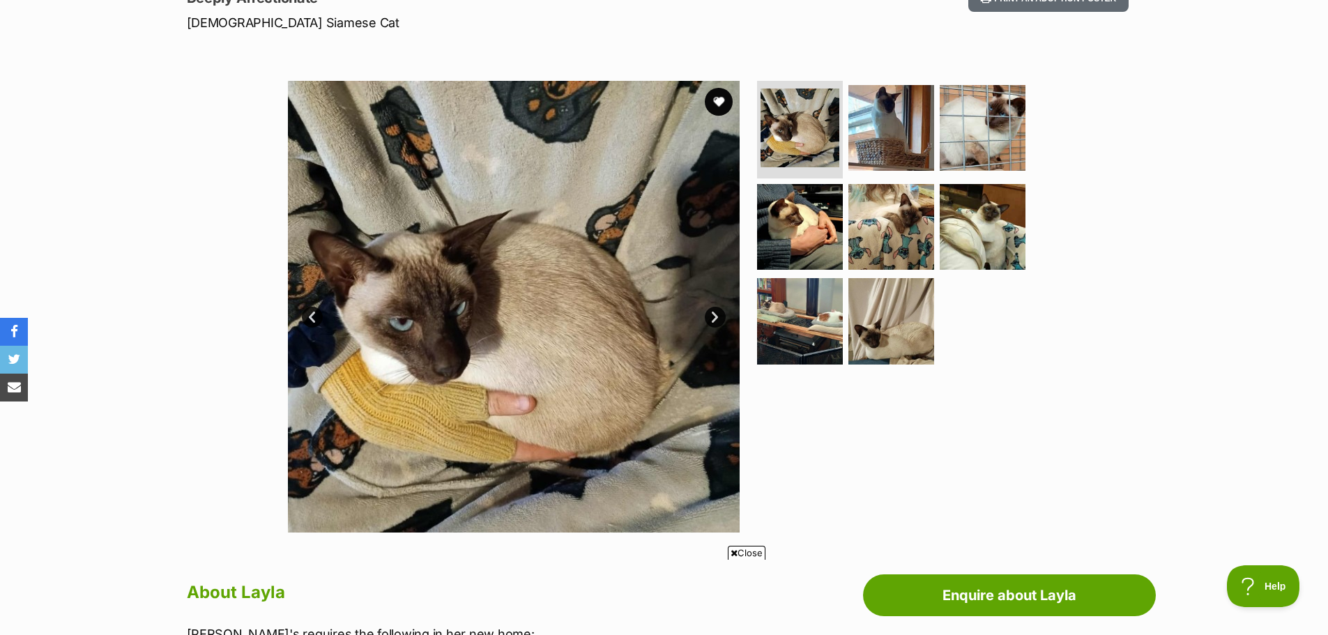
click at [310, 323] on link "Prev" at bounding box center [312, 317] width 21 height 21
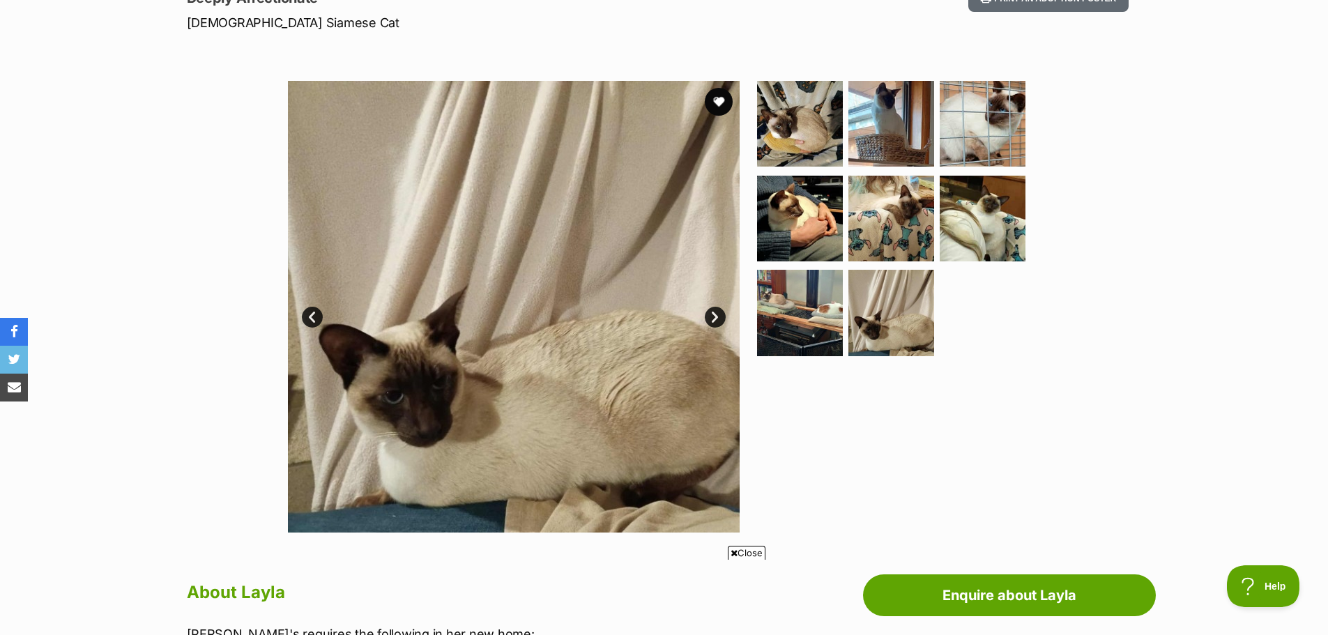
click at [314, 314] on link "Prev" at bounding box center [312, 317] width 21 height 21
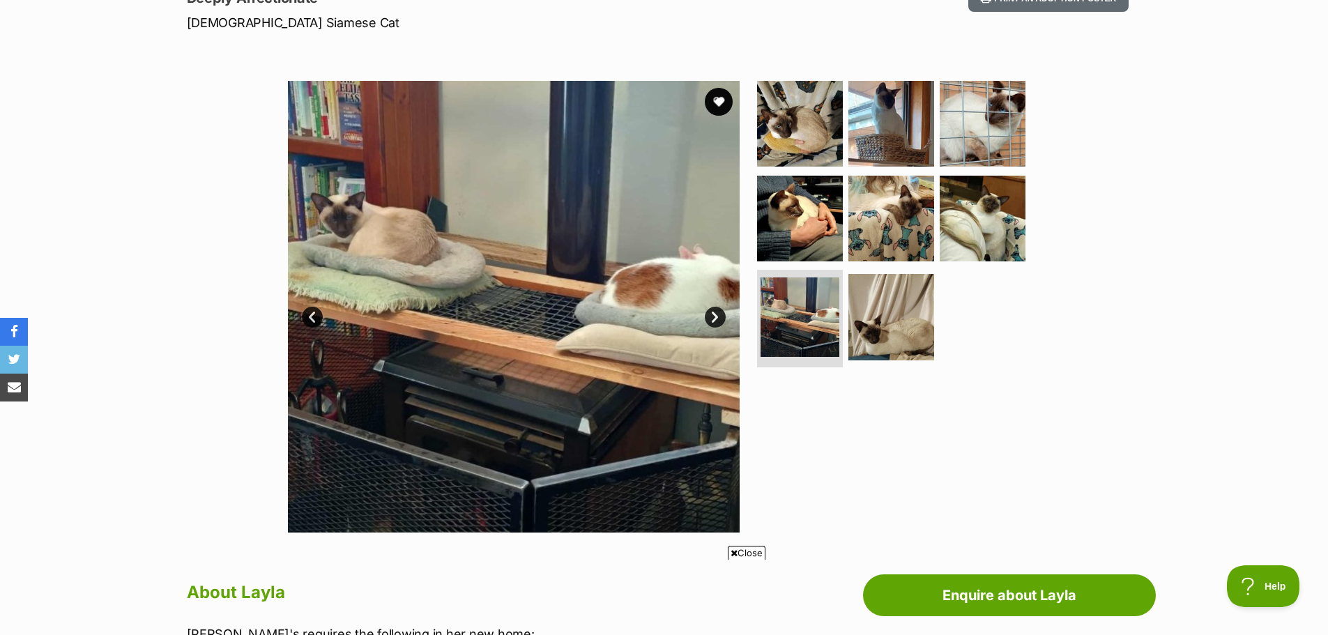
click at [314, 314] on link "Prev" at bounding box center [312, 317] width 21 height 21
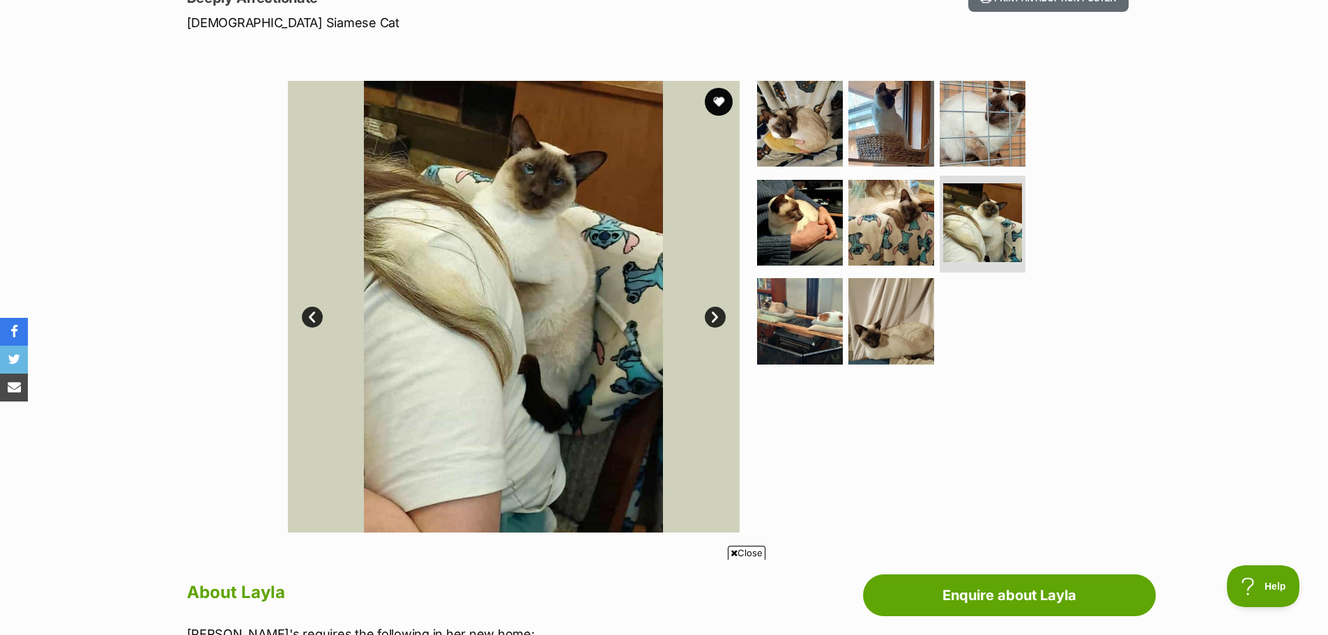
click at [314, 314] on link "Prev" at bounding box center [312, 317] width 21 height 21
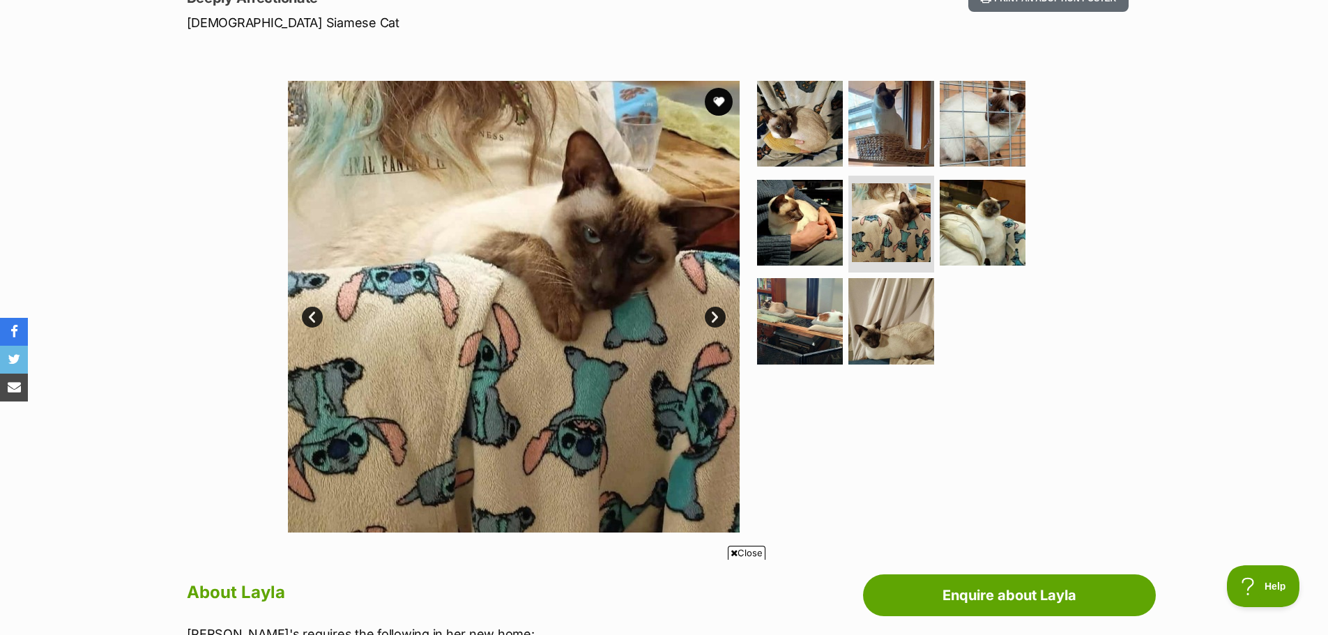
click at [314, 314] on link "Prev" at bounding box center [312, 317] width 21 height 21
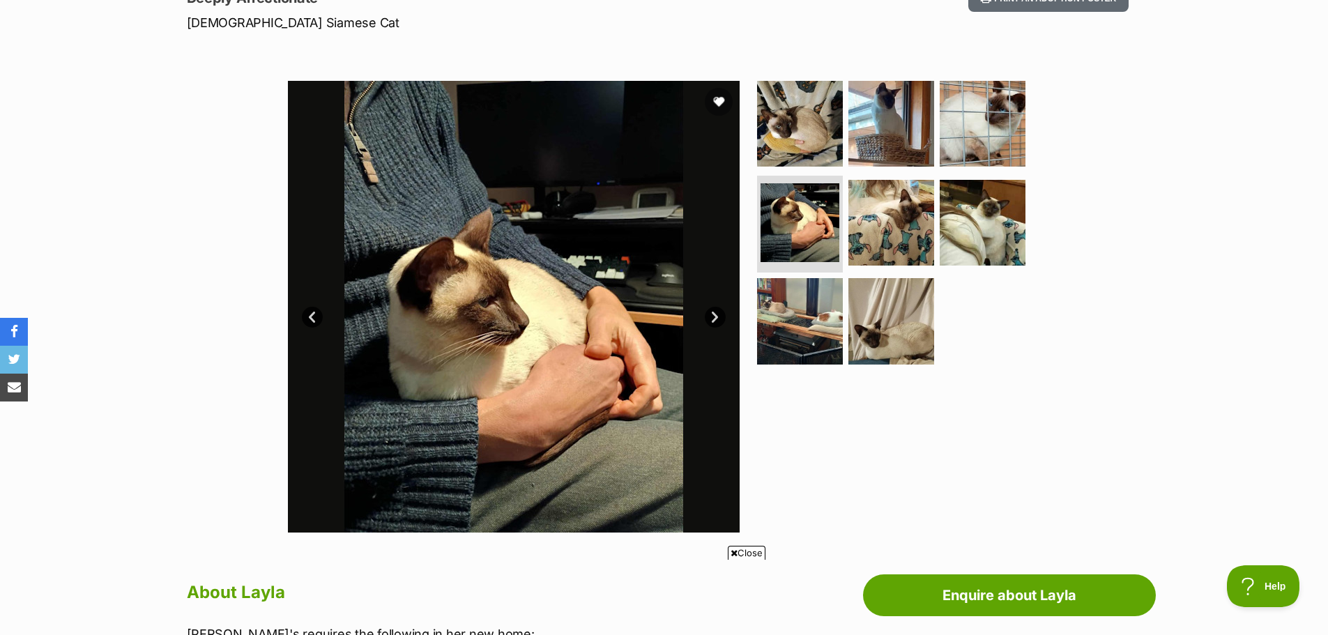
click at [314, 314] on link "Prev" at bounding box center [312, 317] width 21 height 21
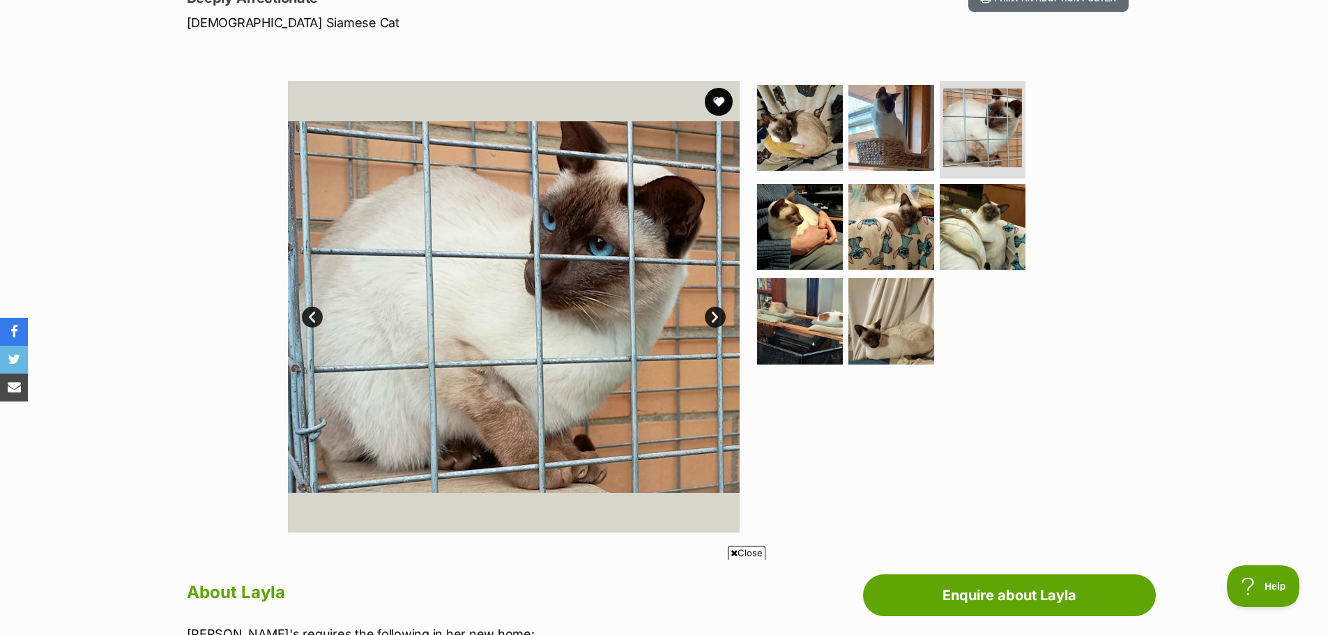
click at [314, 314] on link "Prev" at bounding box center [312, 317] width 21 height 21
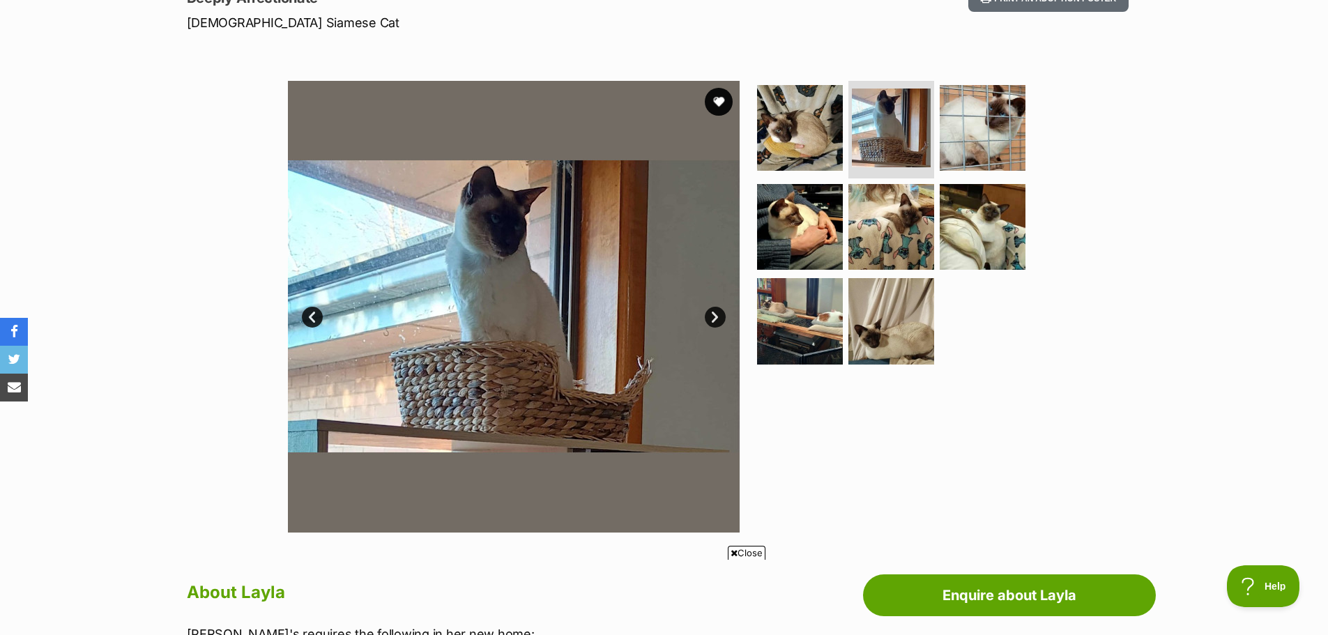
click at [314, 314] on link "Prev" at bounding box center [312, 317] width 21 height 21
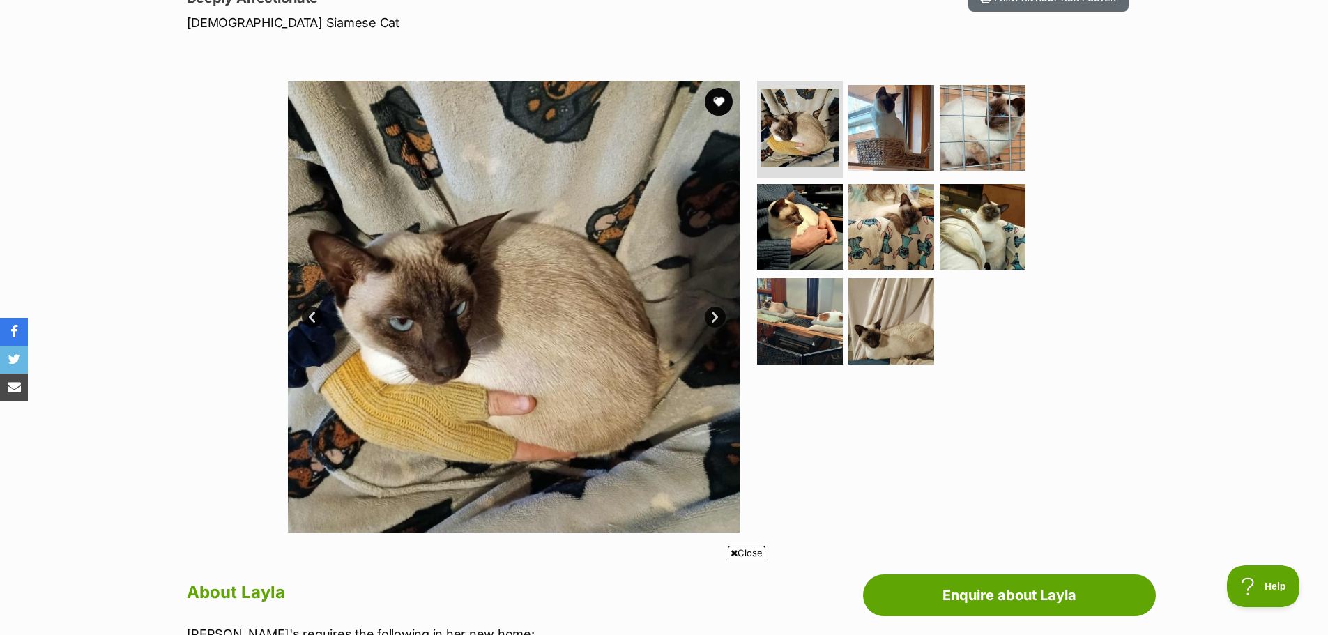
click at [314, 314] on link "Prev" at bounding box center [312, 317] width 21 height 21
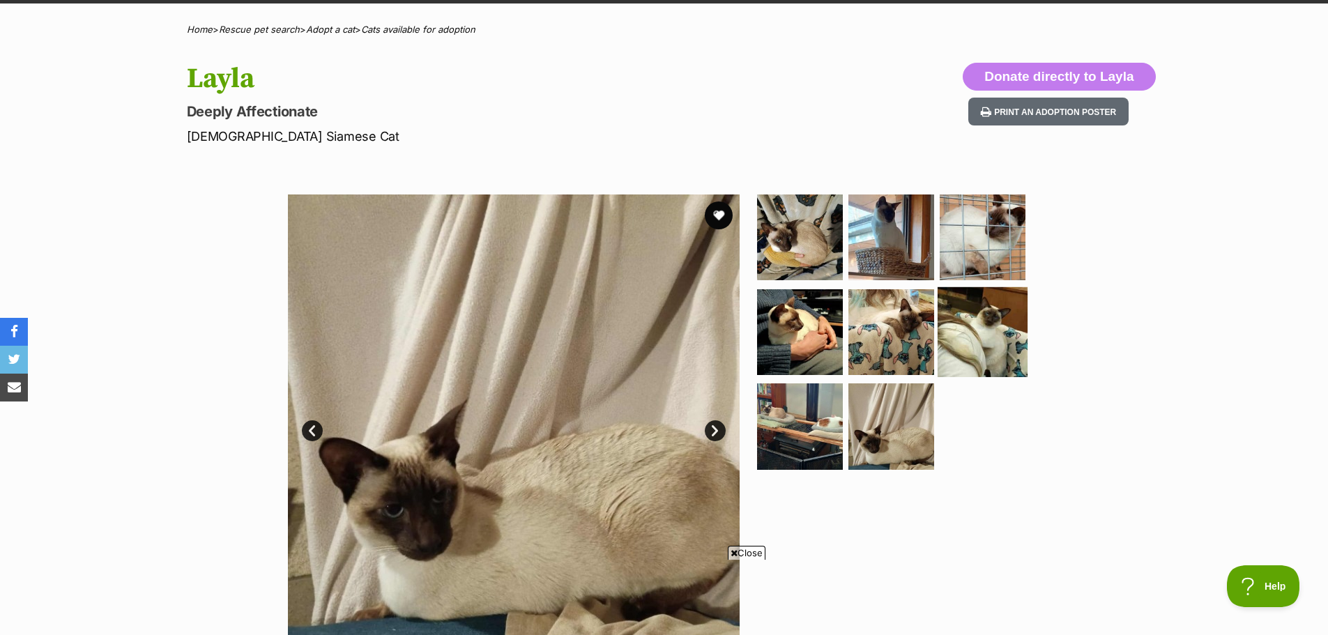
scroll to position [0, 0]
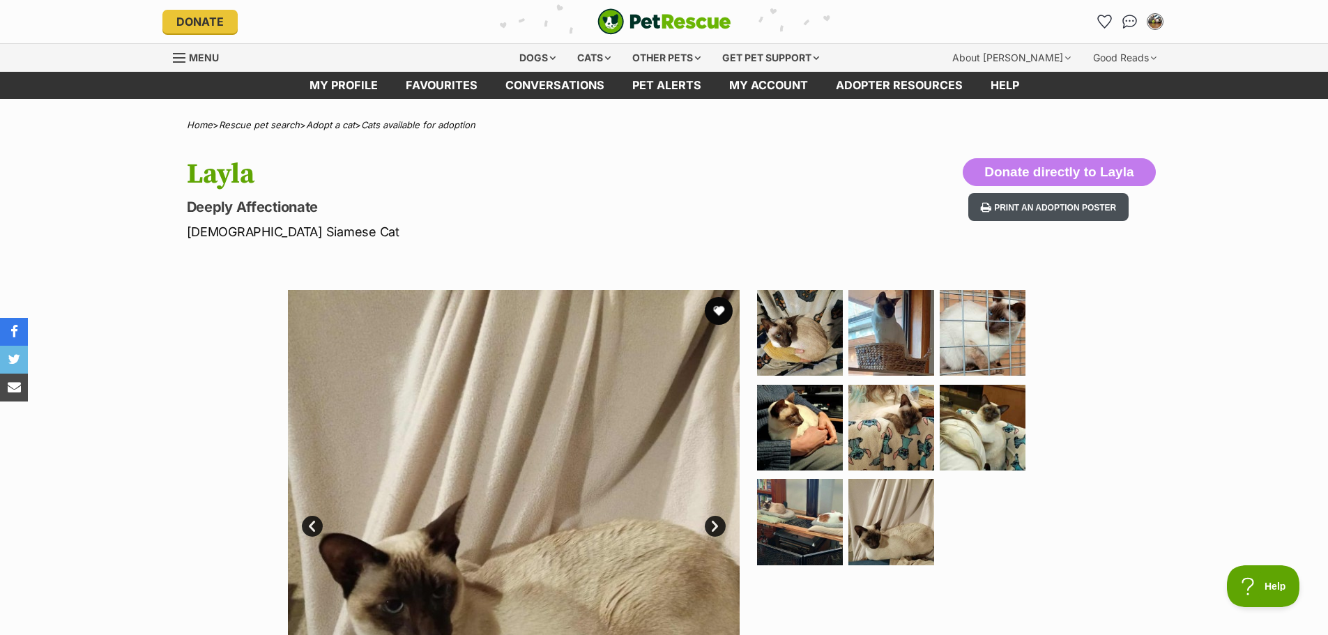
click at [1024, 204] on button "Print an adoption poster" at bounding box center [1048, 207] width 160 height 29
click at [1046, 169] on button "Donate directly to Layla" at bounding box center [1059, 172] width 192 height 28
